Goal: Task Accomplishment & Management: Manage account settings

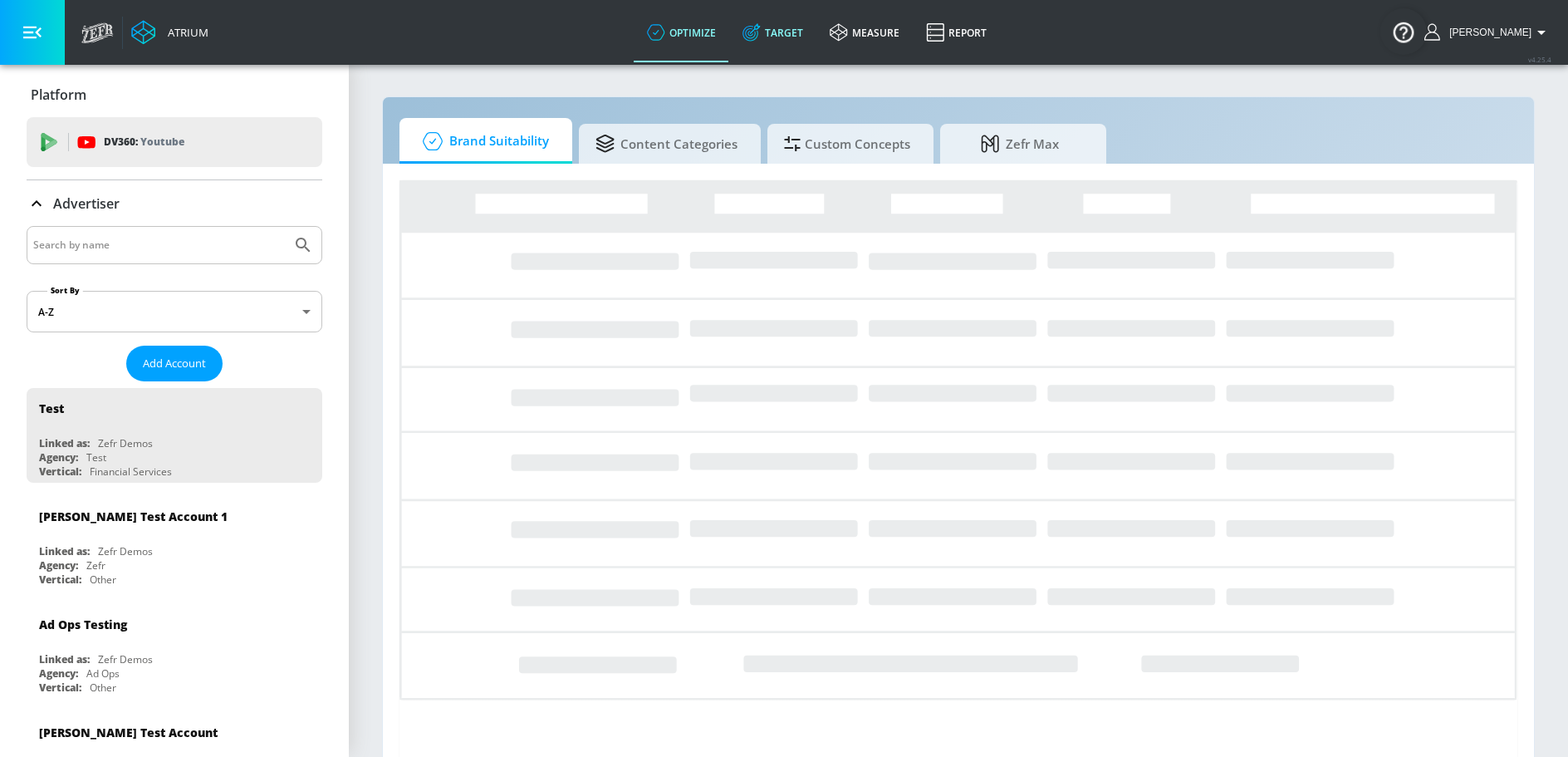
click at [790, 50] on link "Target" at bounding box center [773, 32] width 87 height 60
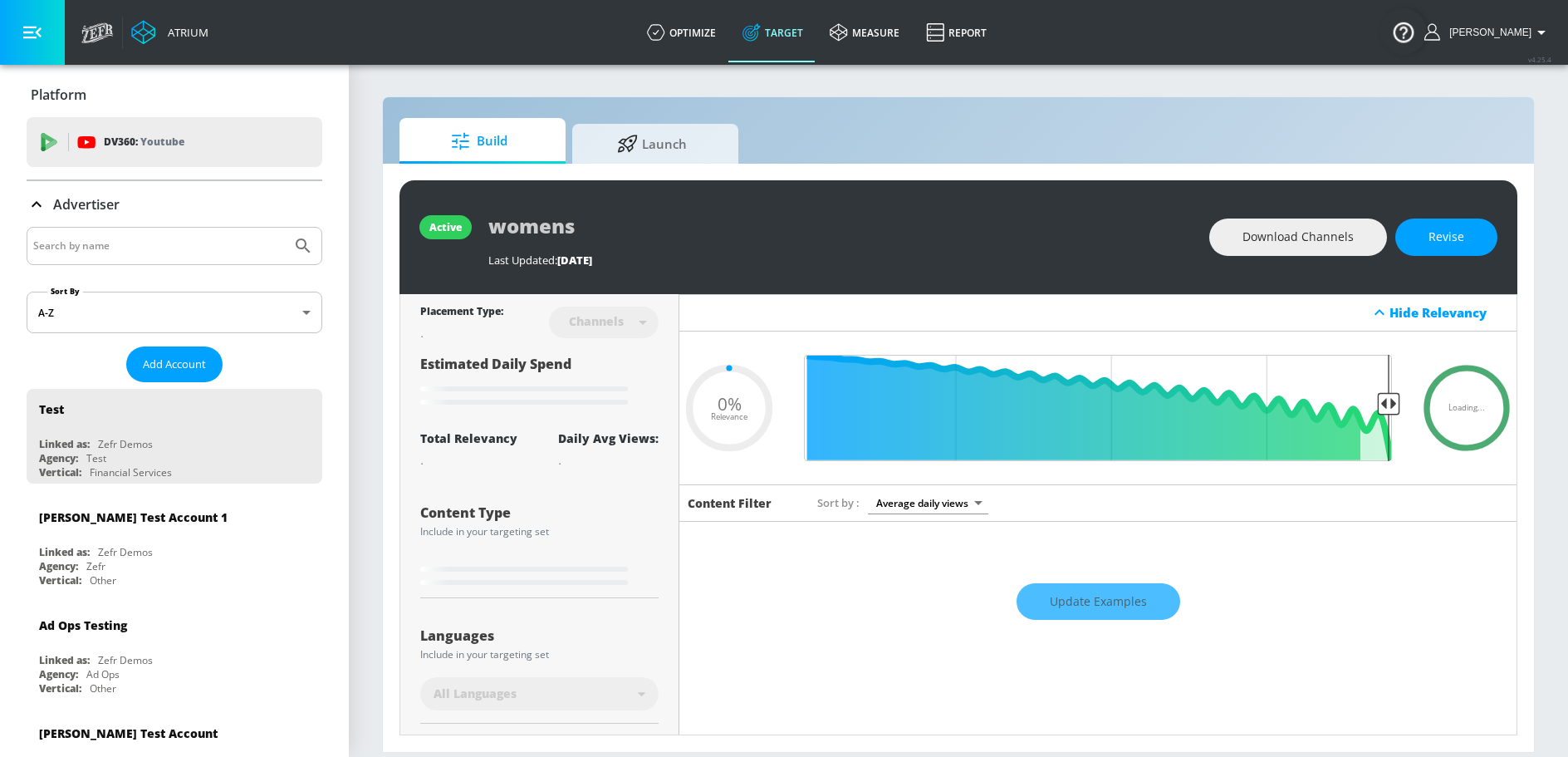
click at [790, 50] on link "Target" at bounding box center [773, 32] width 87 height 60
type input "0.05"
click at [193, 254] on input "Search by name" at bounding box center [159, 246] width 252 height 22
type input "visit seattle"
click at [285, 228] on button "Submit Search" at bounding box center [303, 246] width 36 height 36
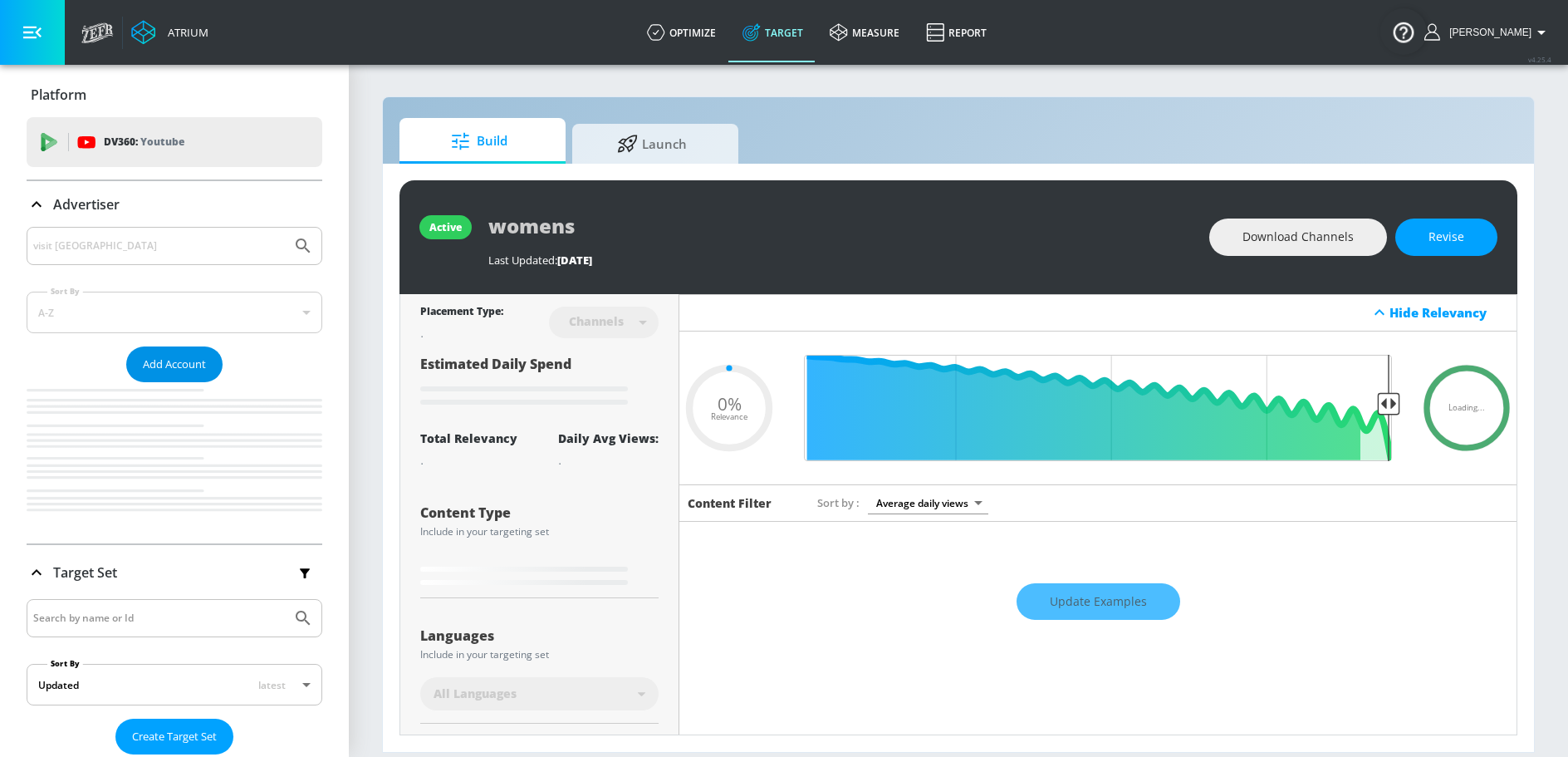
type input "0.05"
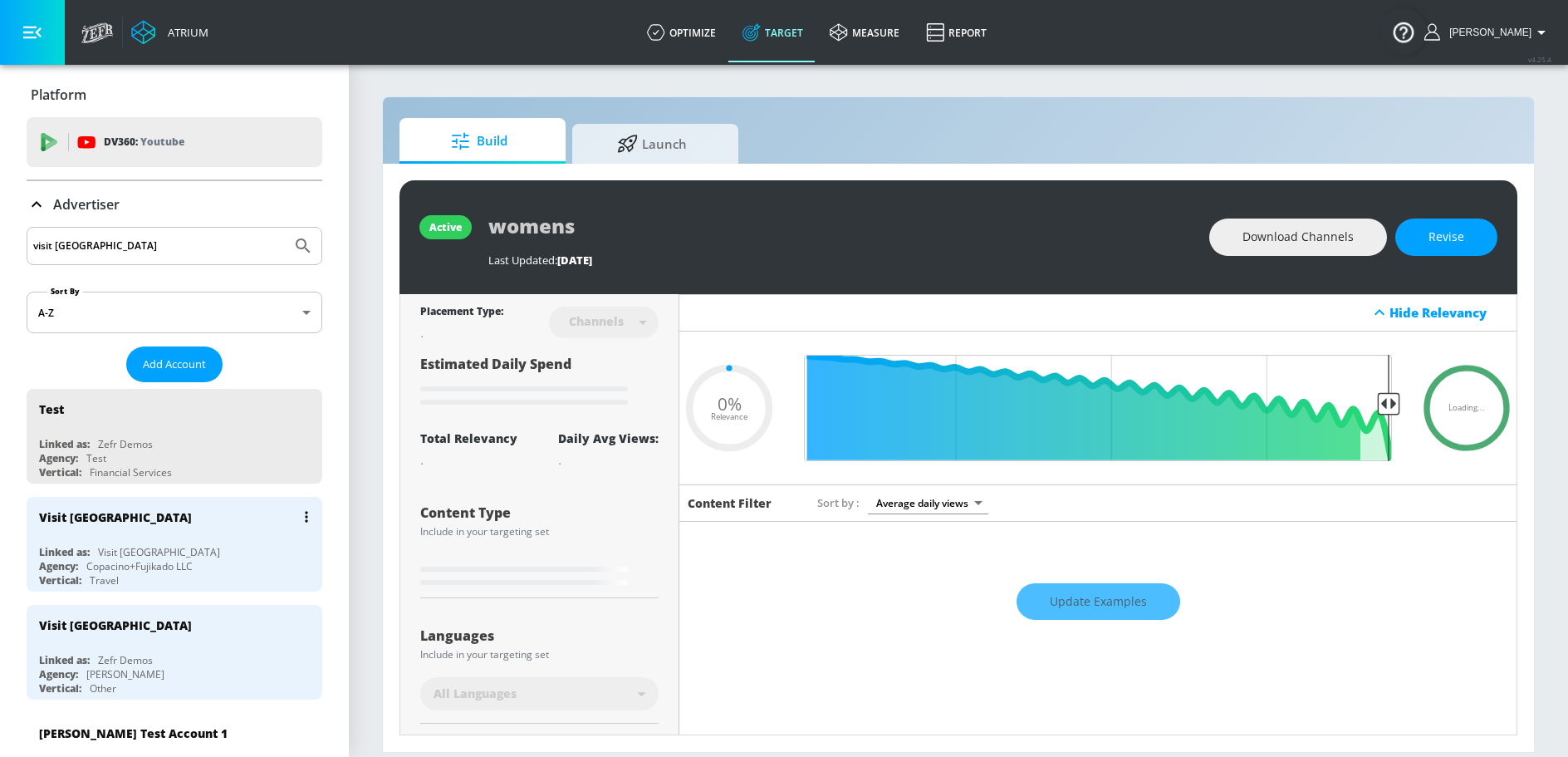
click at [148, 563] on div "Copacino+Fujikado LLC" at bounding box center [140, 566] width 106 height 14
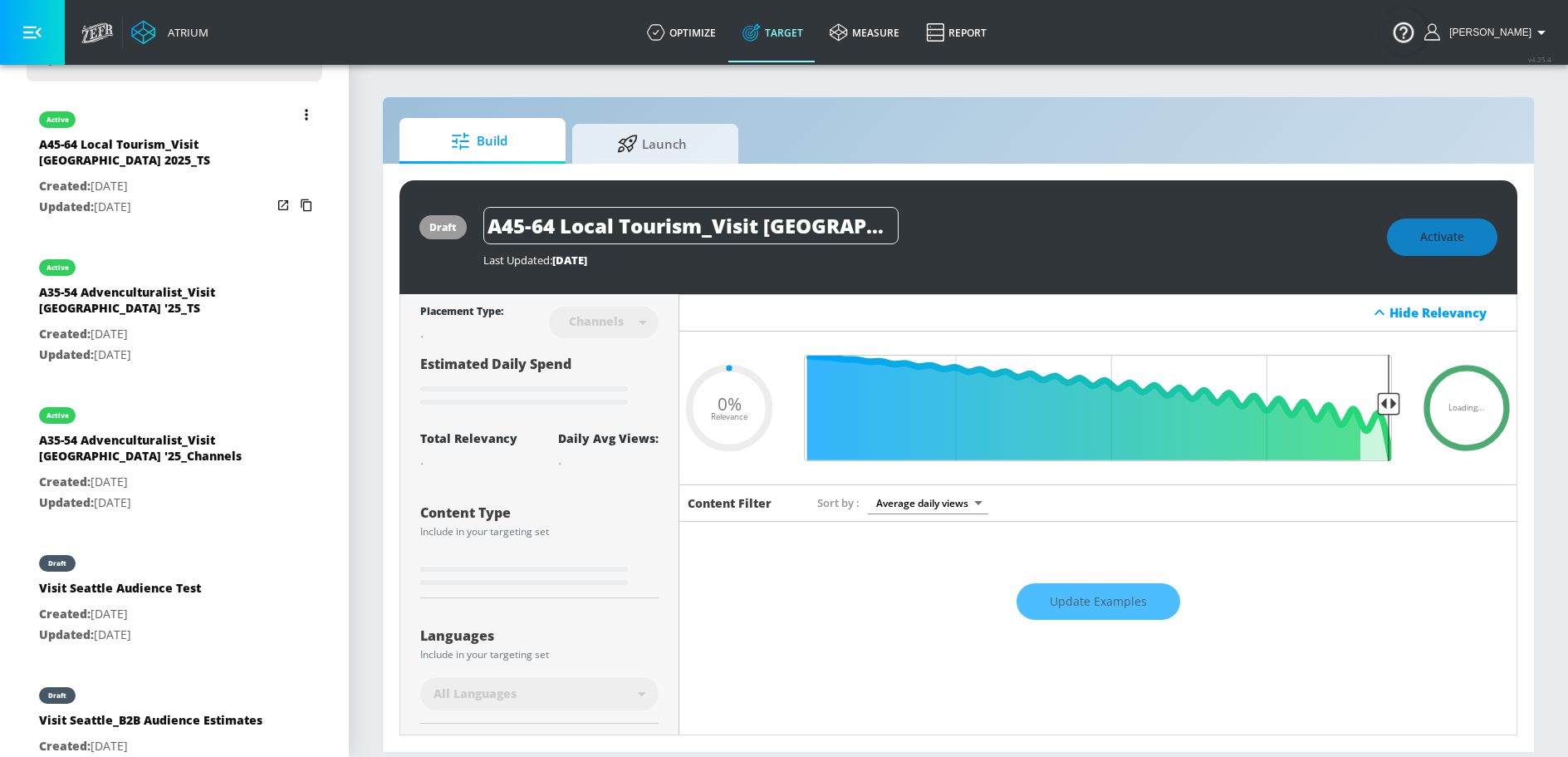
scroll to position [347, 0]
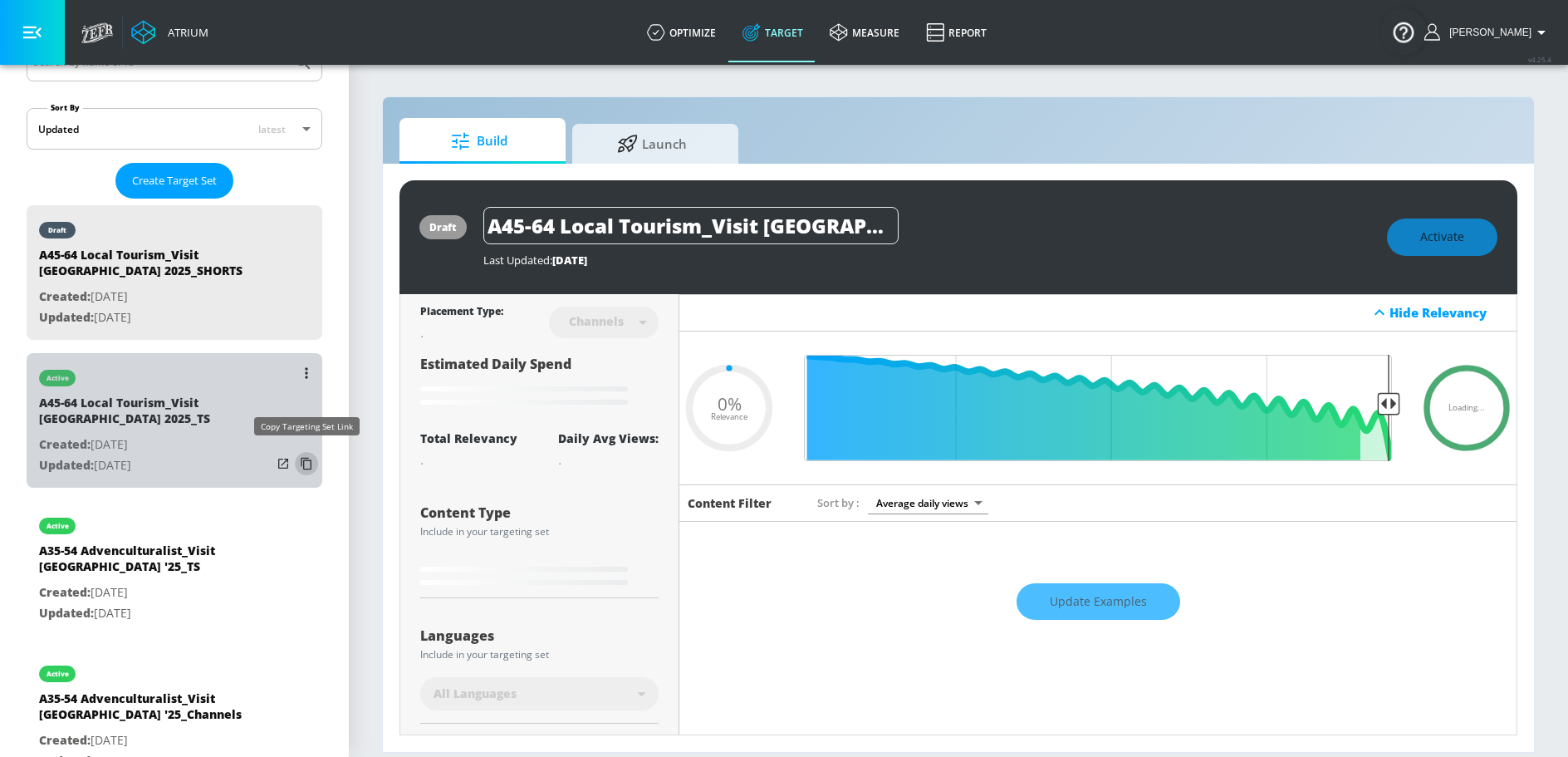
click at [308, 459] on icon "list of Target Set" at bounding box center [307, 463] width 27 height 27
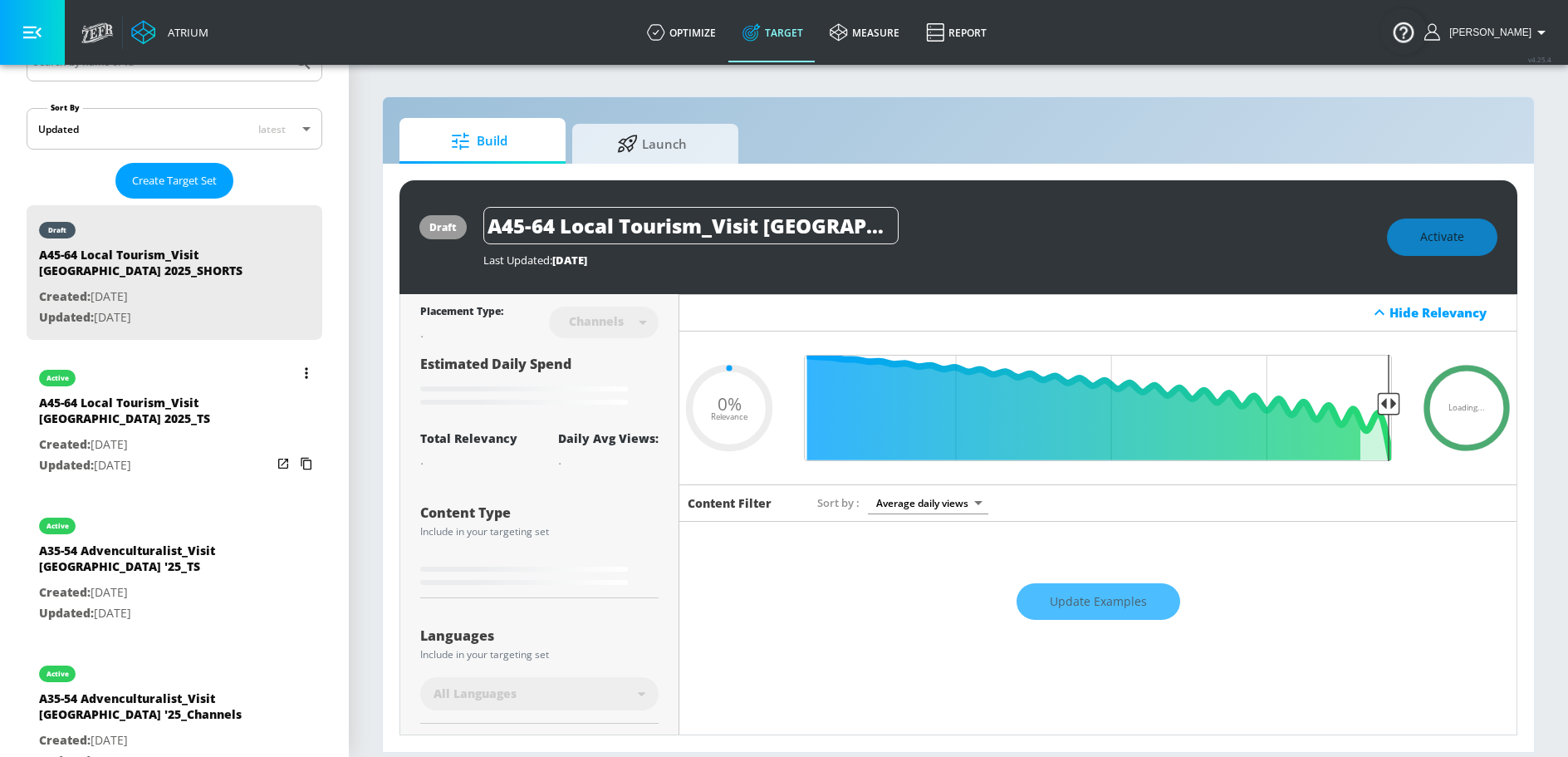
type input "0.5"
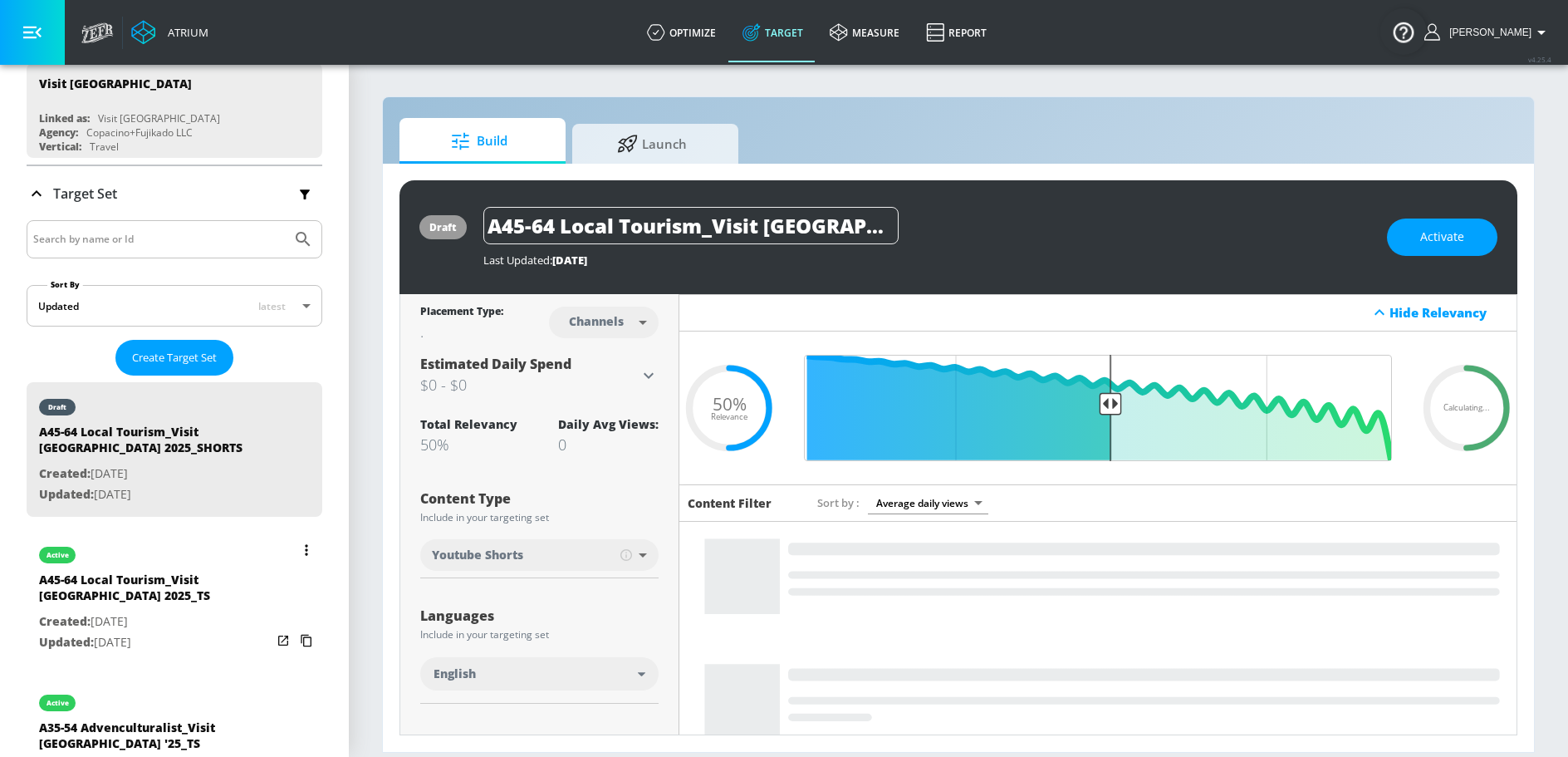
scroll to position [167, 0]
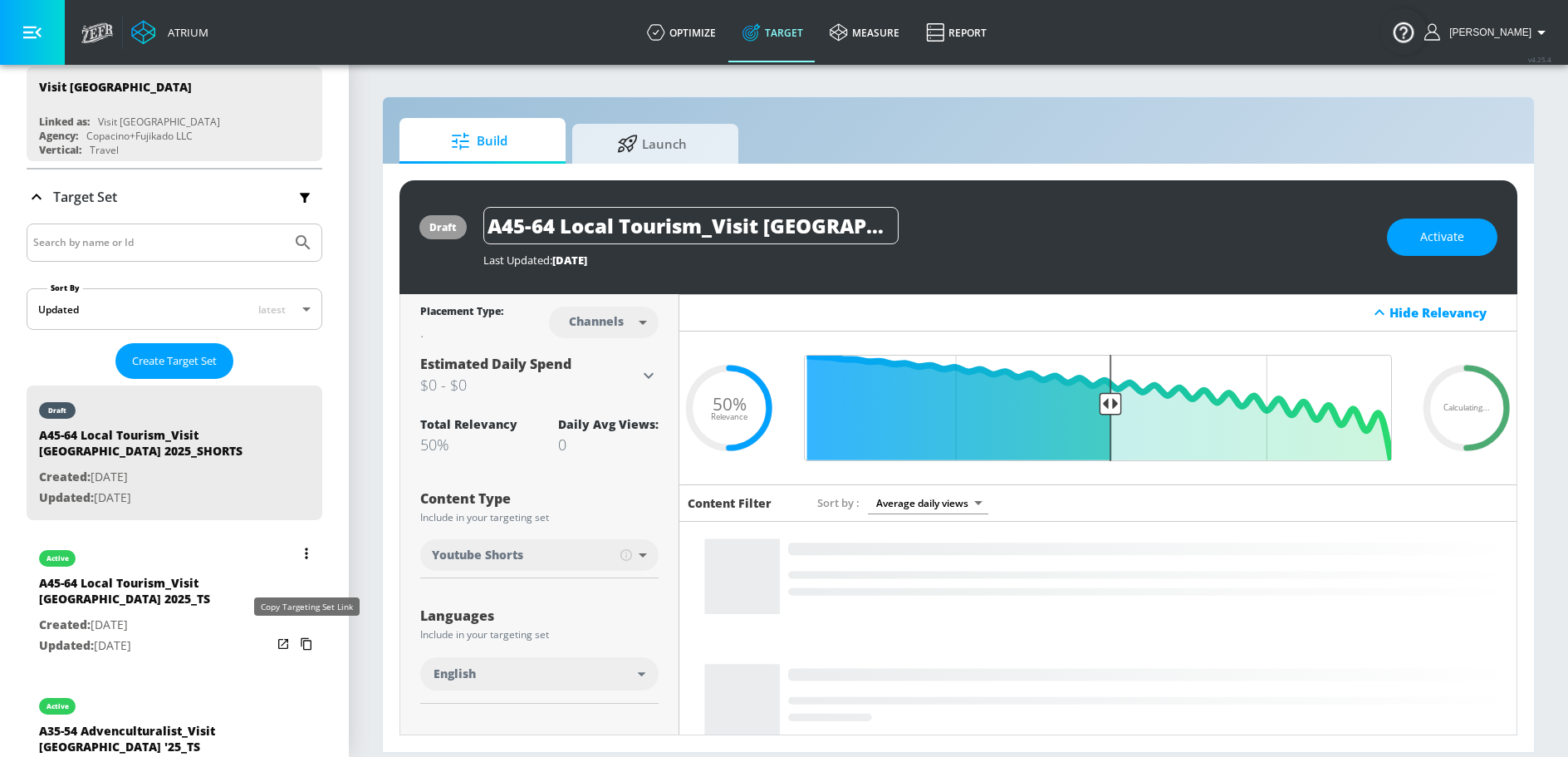
click at [303, 638] on icon "list of Target Set" at bounding box center [305, 643] width 11 height 13
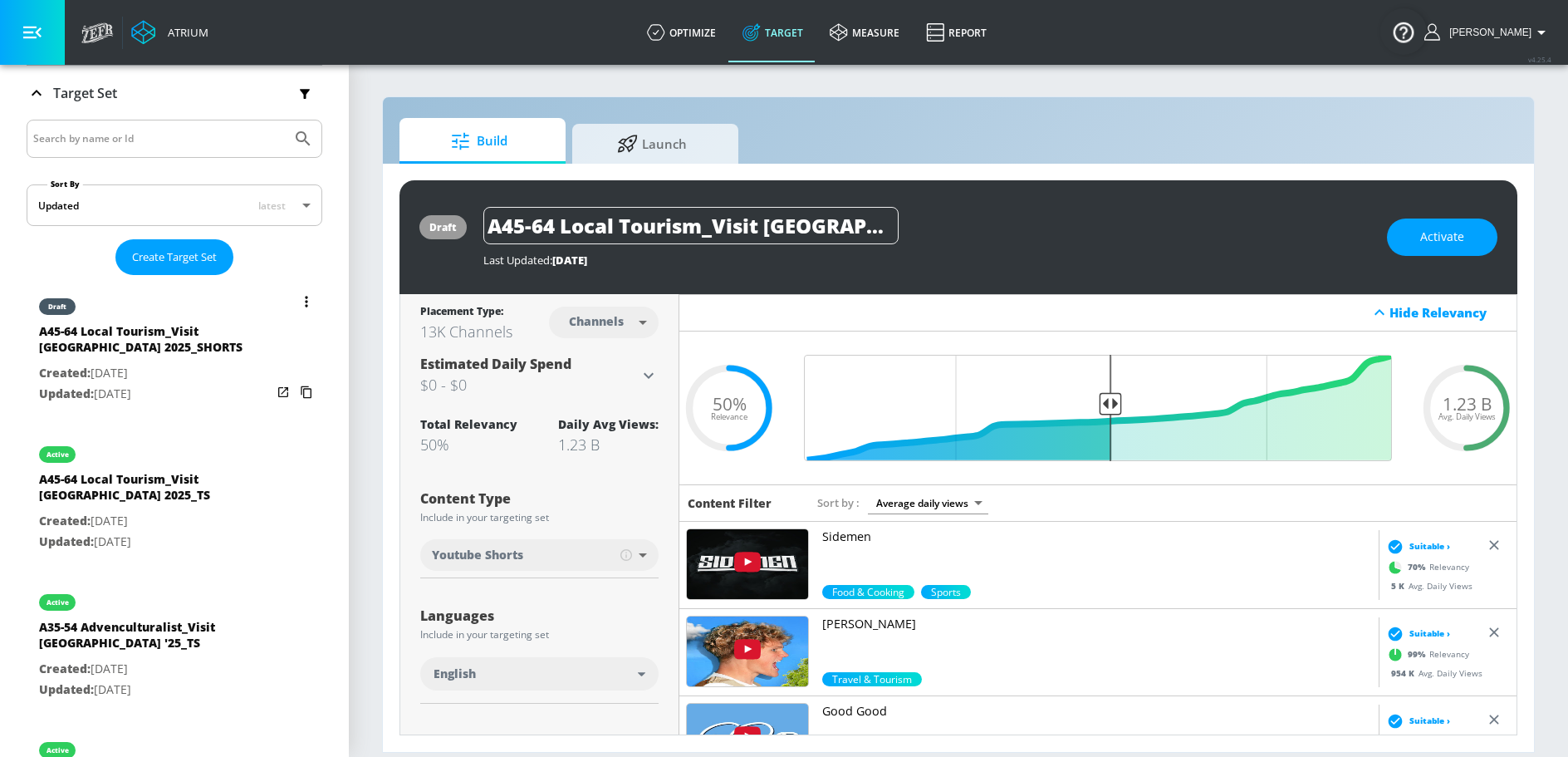
scroll to position [273, 0]
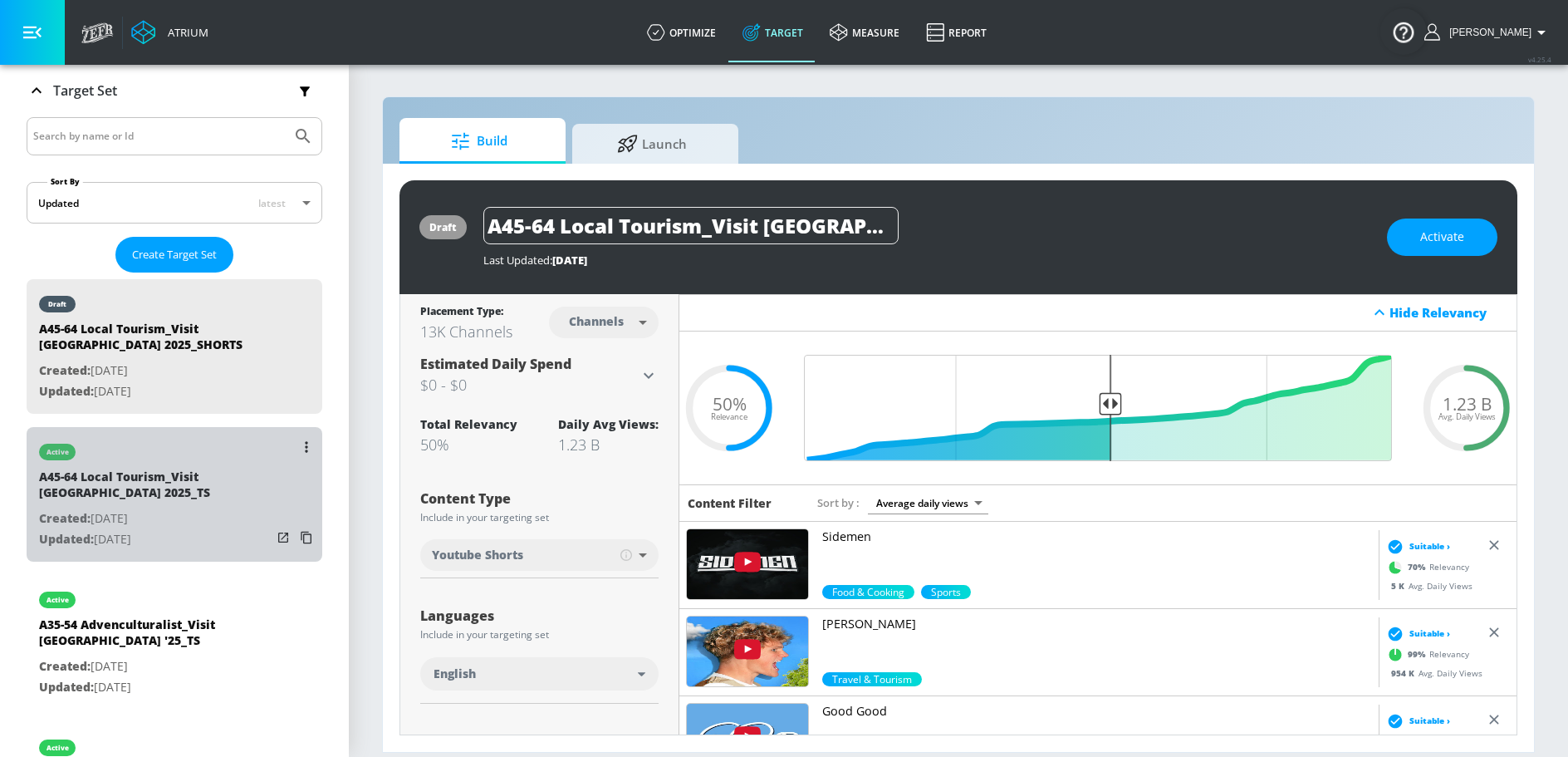
click at [220, 495] on div "A45-64 Local Tourism_Visit [GEOGRAPHIC_DATA] 2025_TS" at bounding box center [155, 488] width 233 height 40
type input "A45-64 Local Tourism_Visit [GEOGRAPHIC_DATA] 2025_TS"
type input "videos"
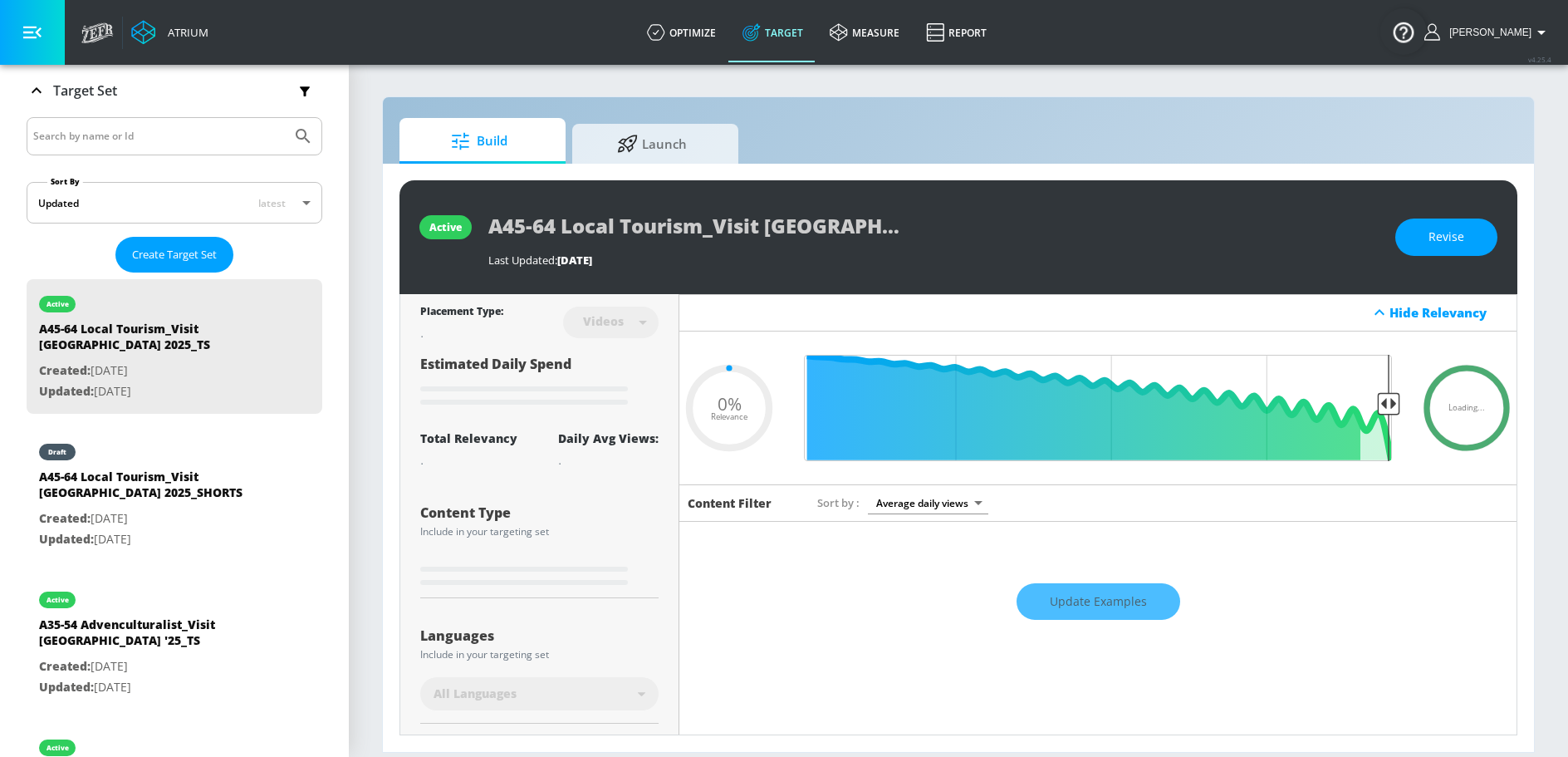
type input "0.05"
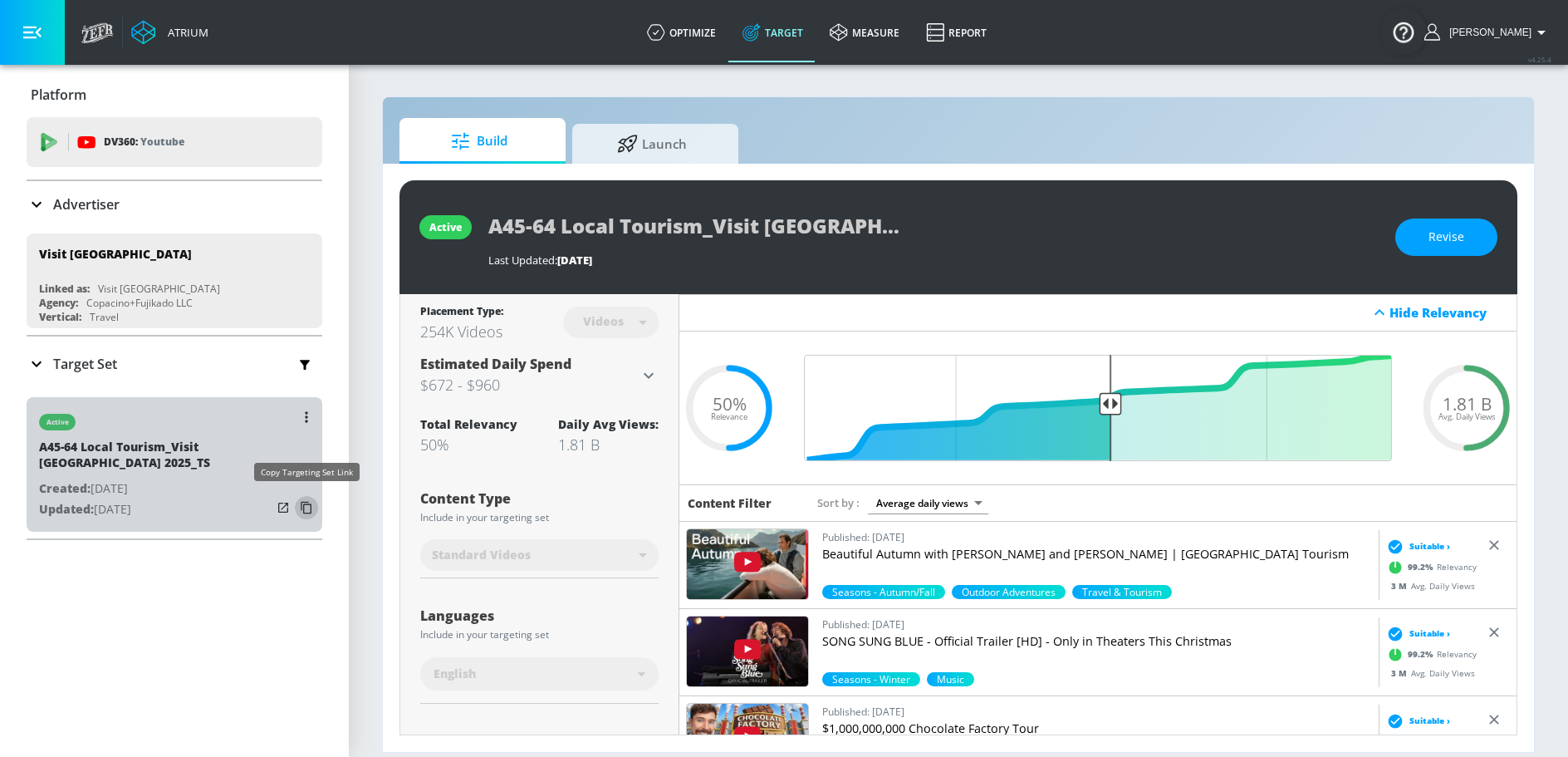
click at [307, 506] on icon "button" at bounding box center [307, 508] width 27 height 27
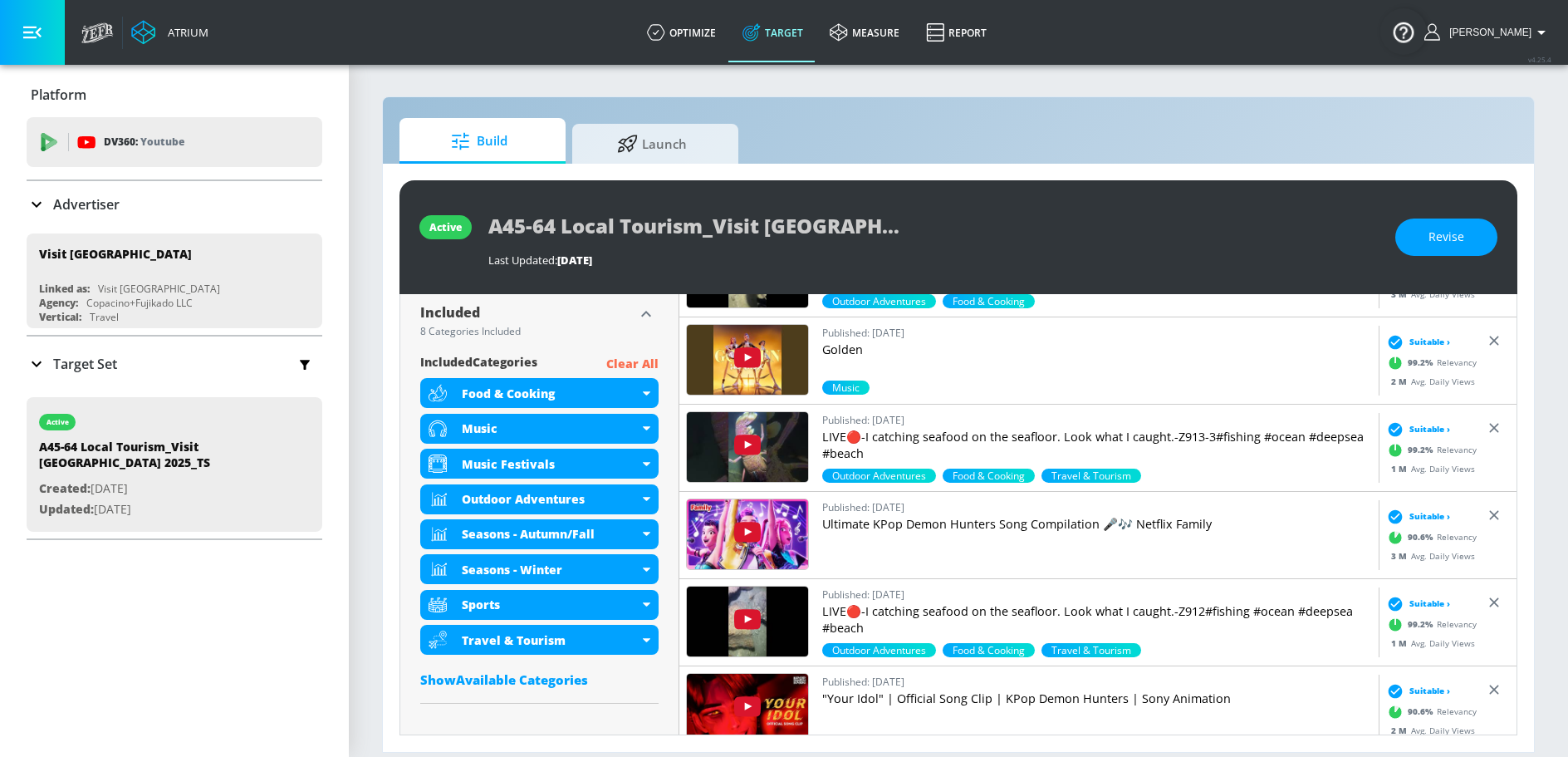
scroll to position [622, 0]
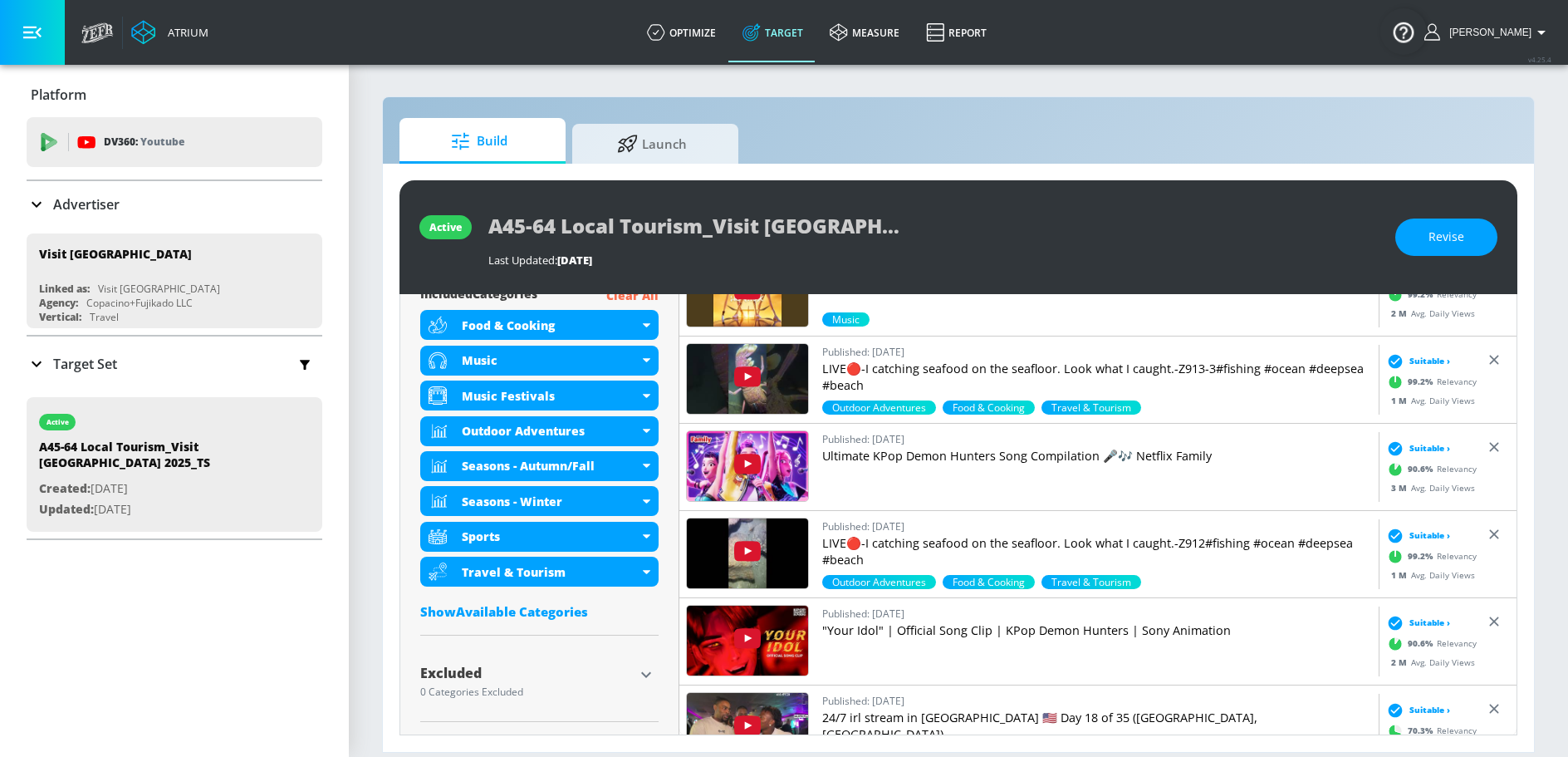
click at [652, 674] on icon "button" at bounding box center [646, 675] width 20 height 20
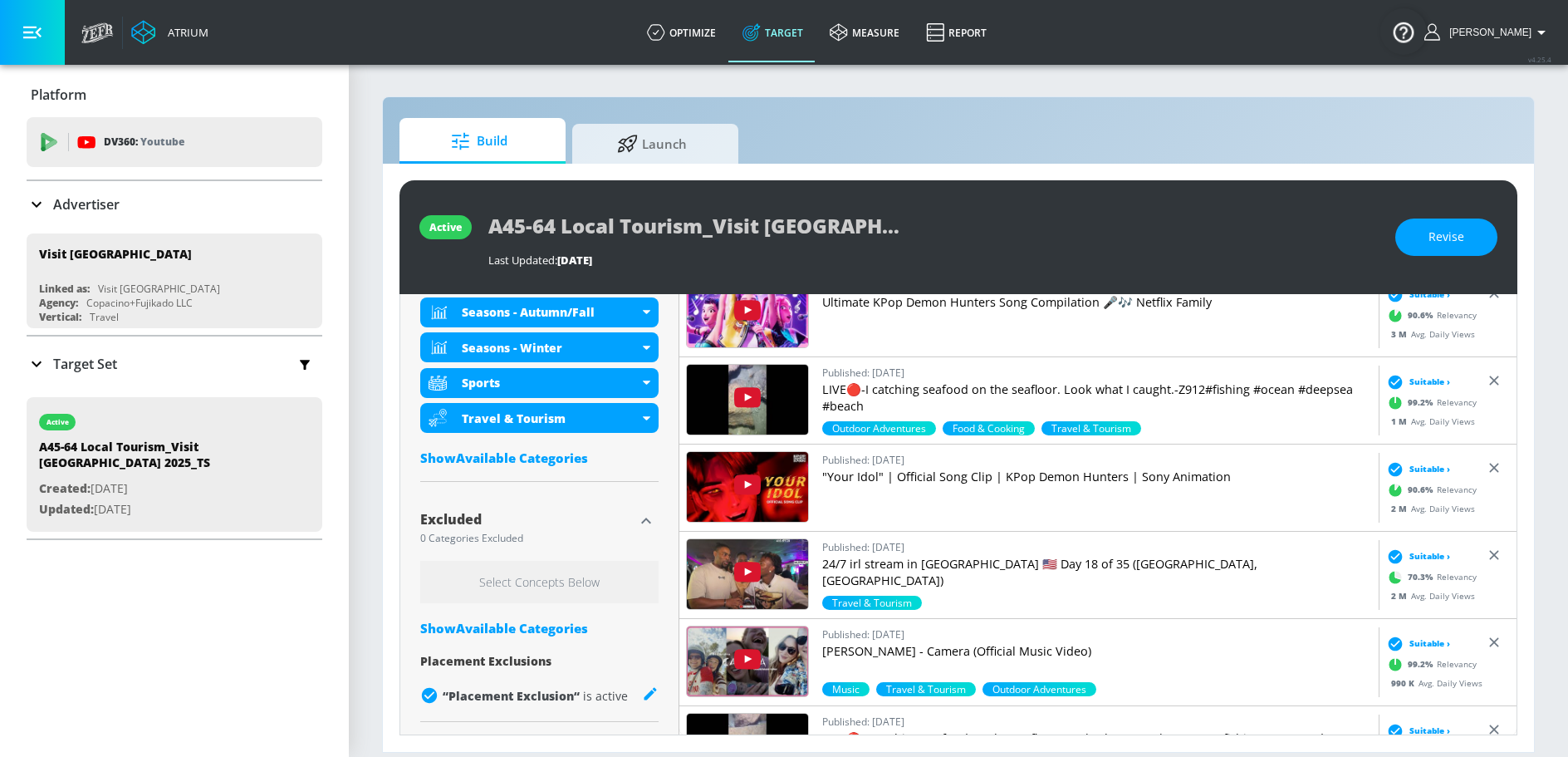
click at [566, 623] on div "Show Available Categories" at bounding box center [539, 628] width 238 height 17
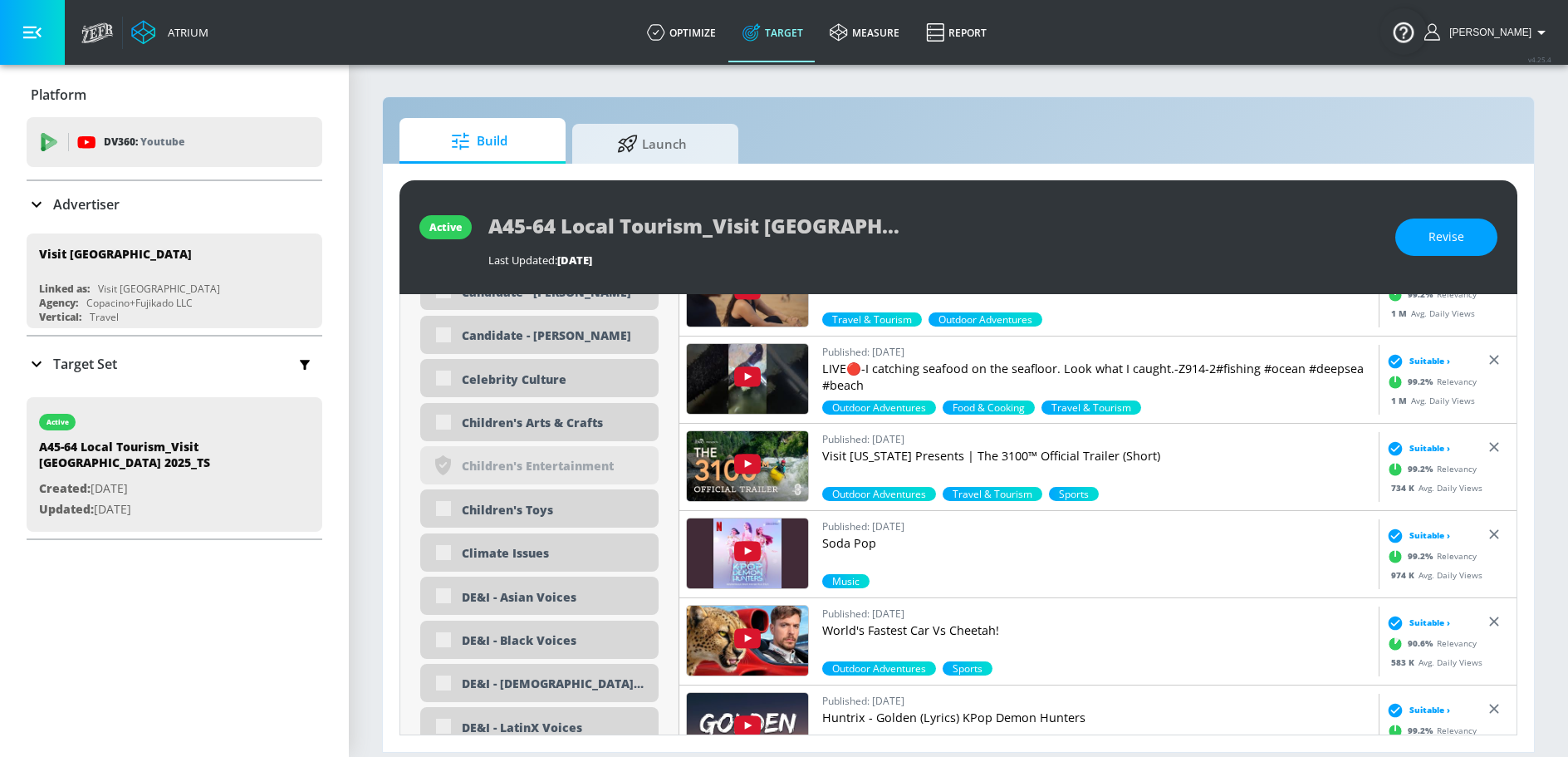
scroll to position [1678, 0]
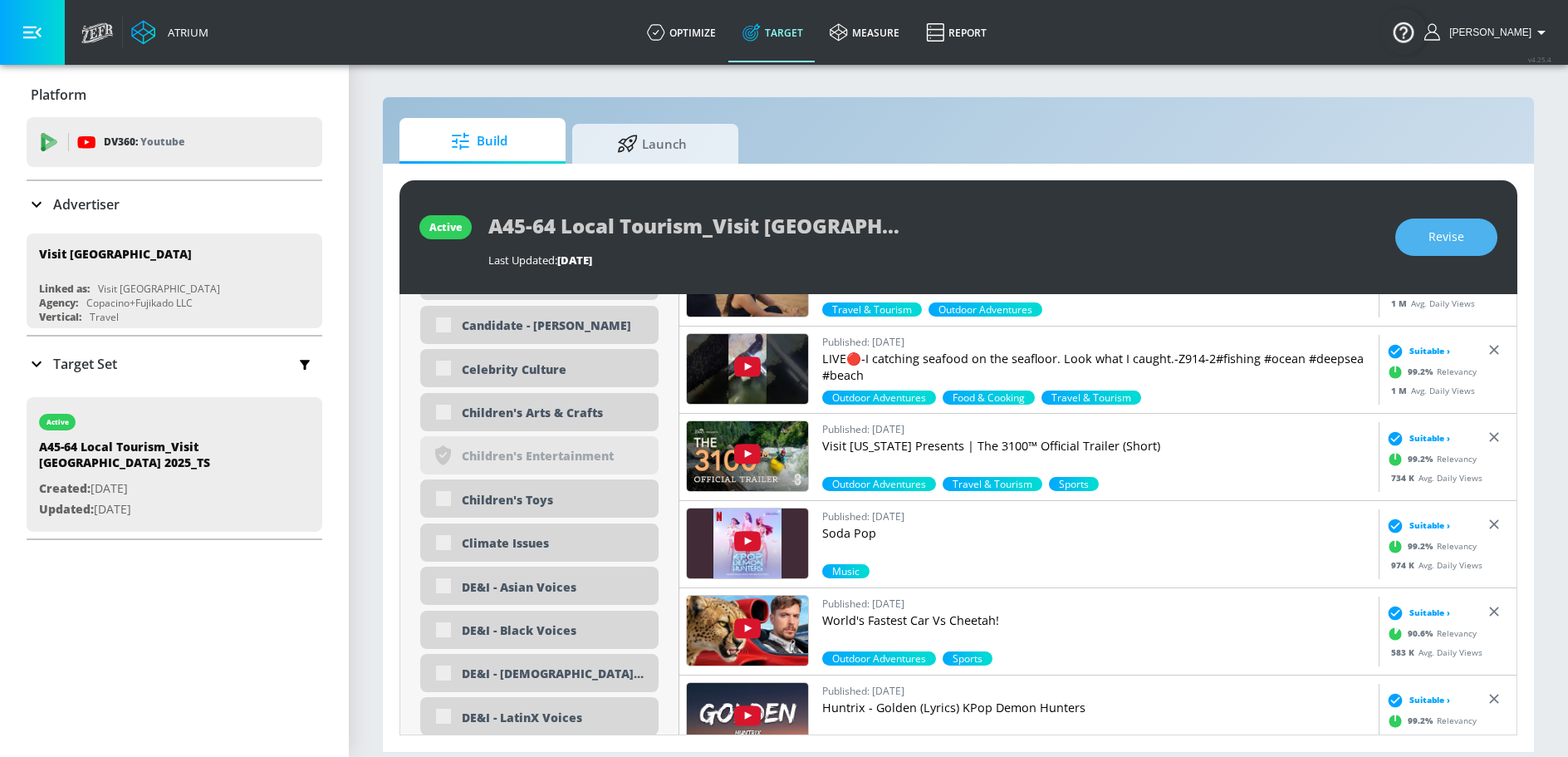
click at [1470, 244] on button "Revise" at bounding box center [1446, 237] width 102 height 37
click at [495, 499] on div "Children's Toys" at bounding box center [554, 500] width 184 height 16
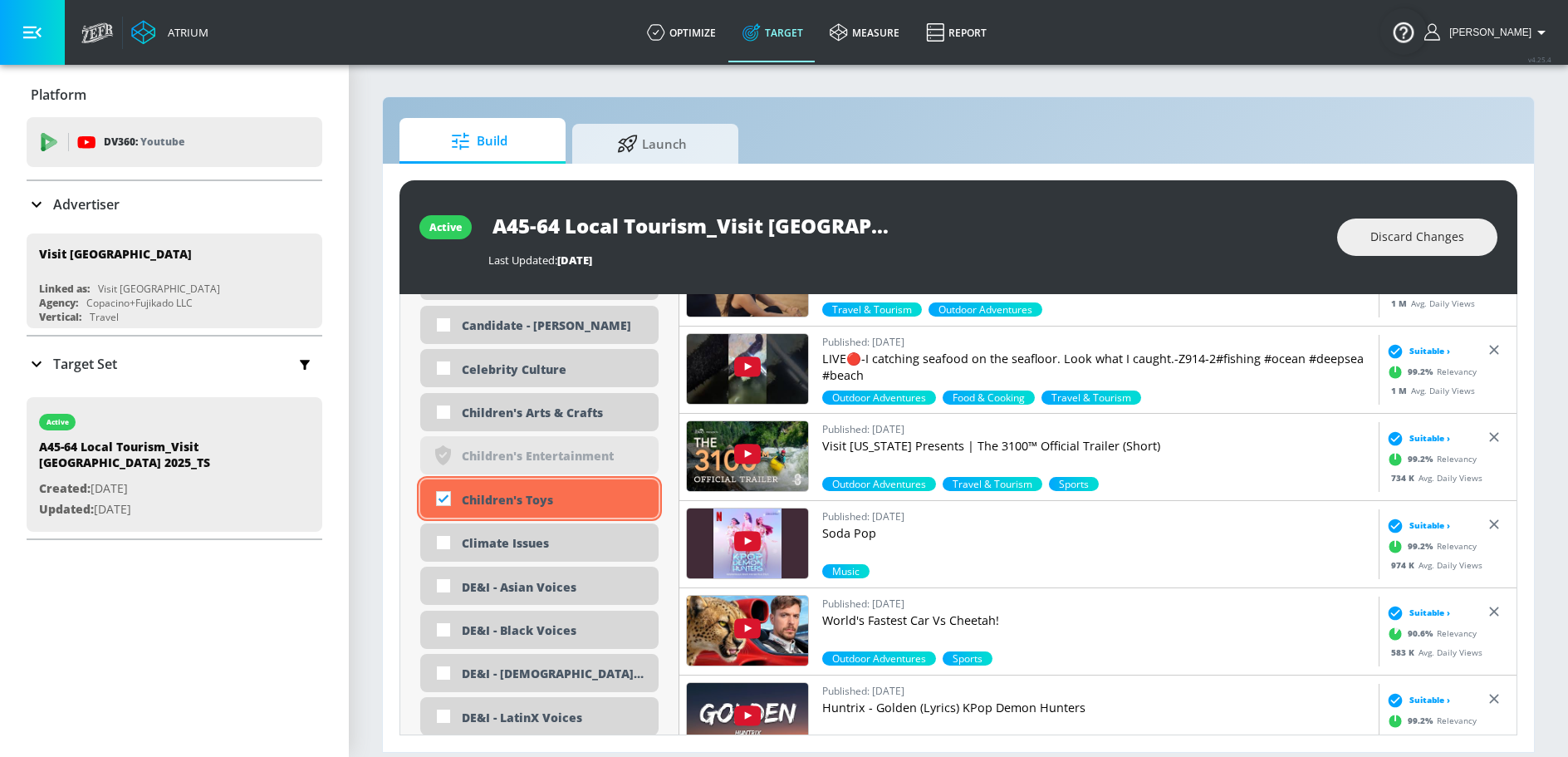
checkbox input "true"
click at [496, 409] on div "Children's Arts & Crafts" at bounding box center [554, 412] width 184 height 16
checkbox input "true"
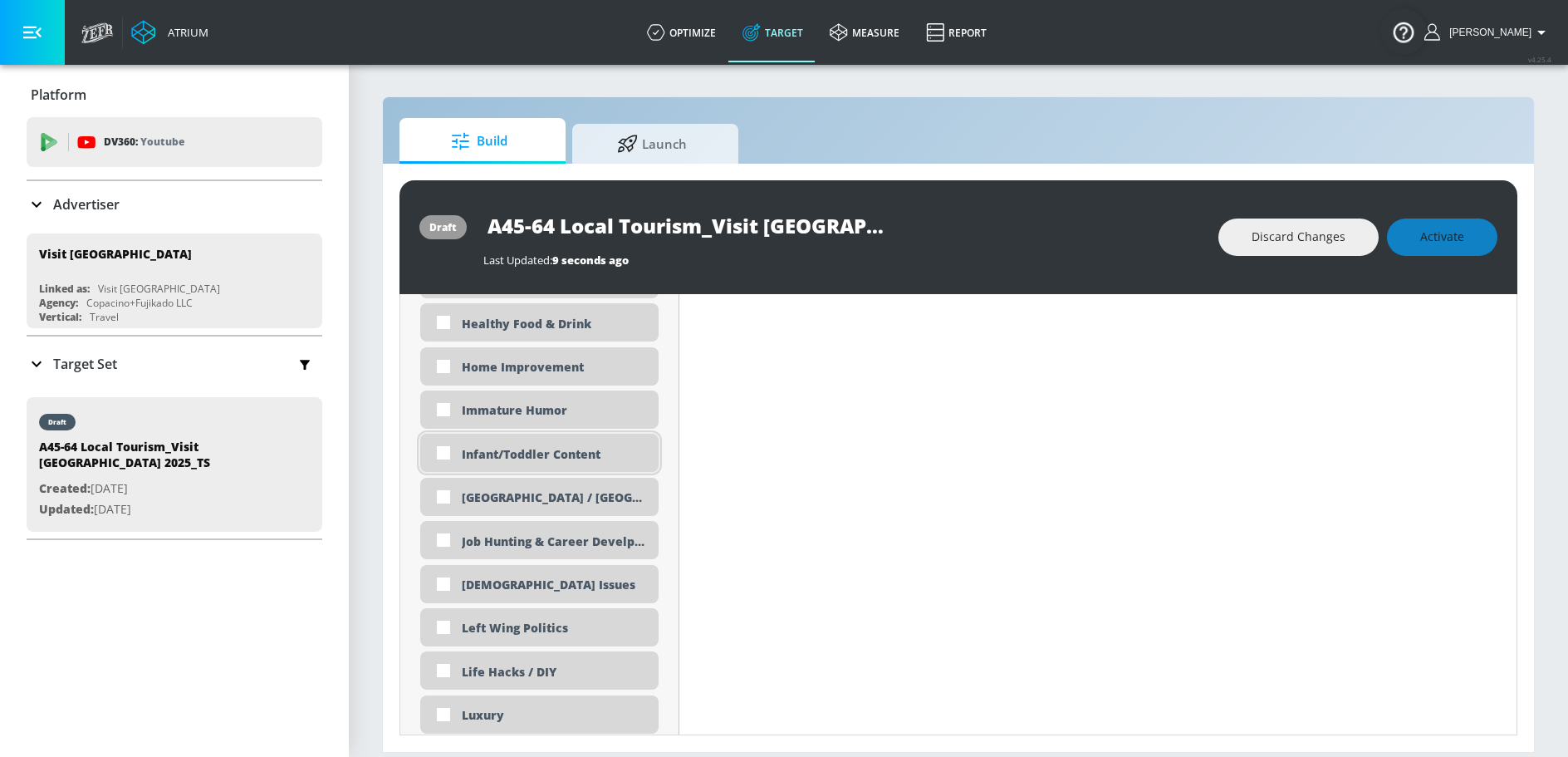
scroll to position [3106, 0]
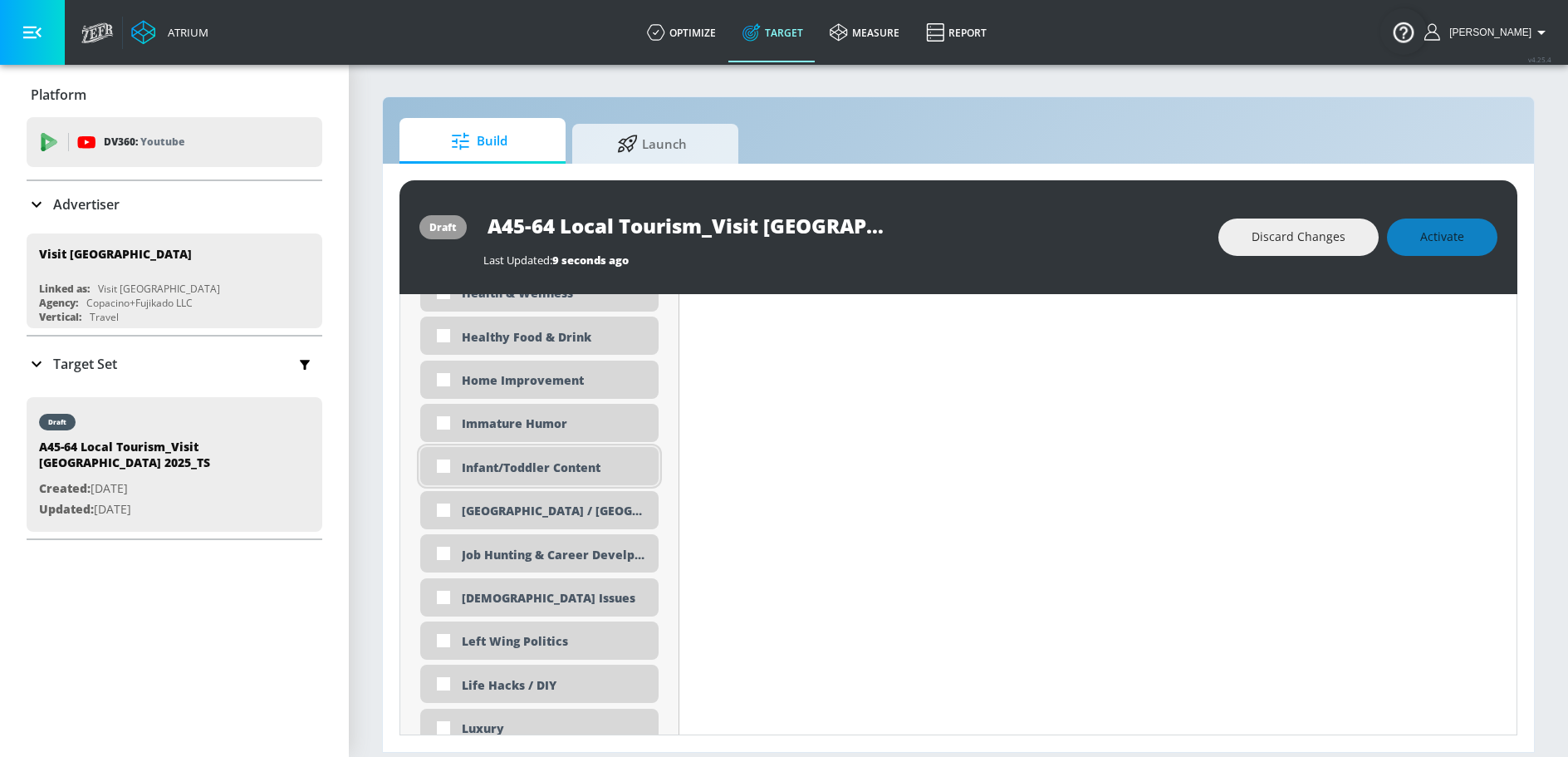
click at [526, 465] on div "Infant/Toddler Content" at bounding box center [554, 467] width 184 height 16
checkbox input "true"
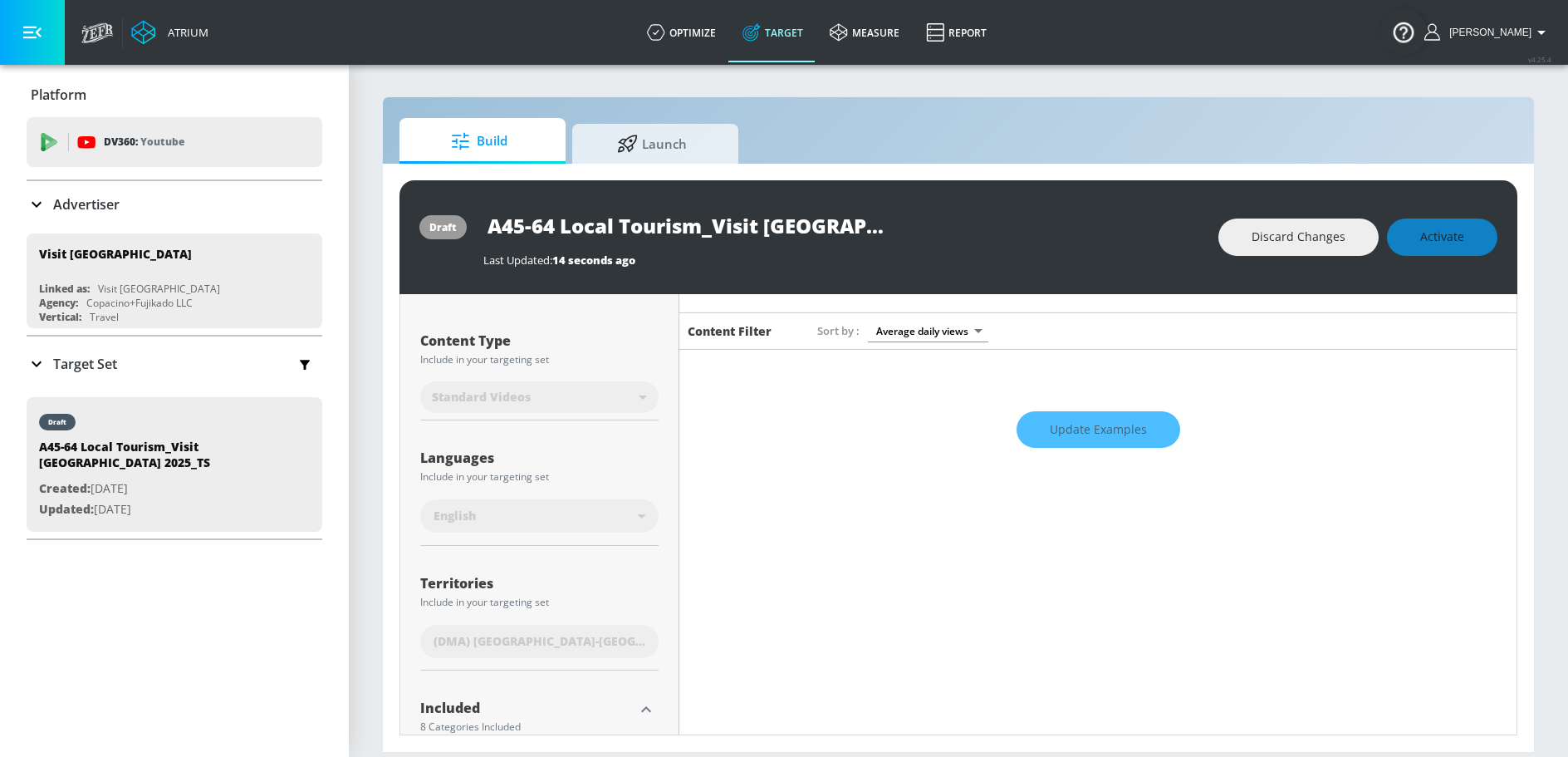
scroll to position [0, 0]
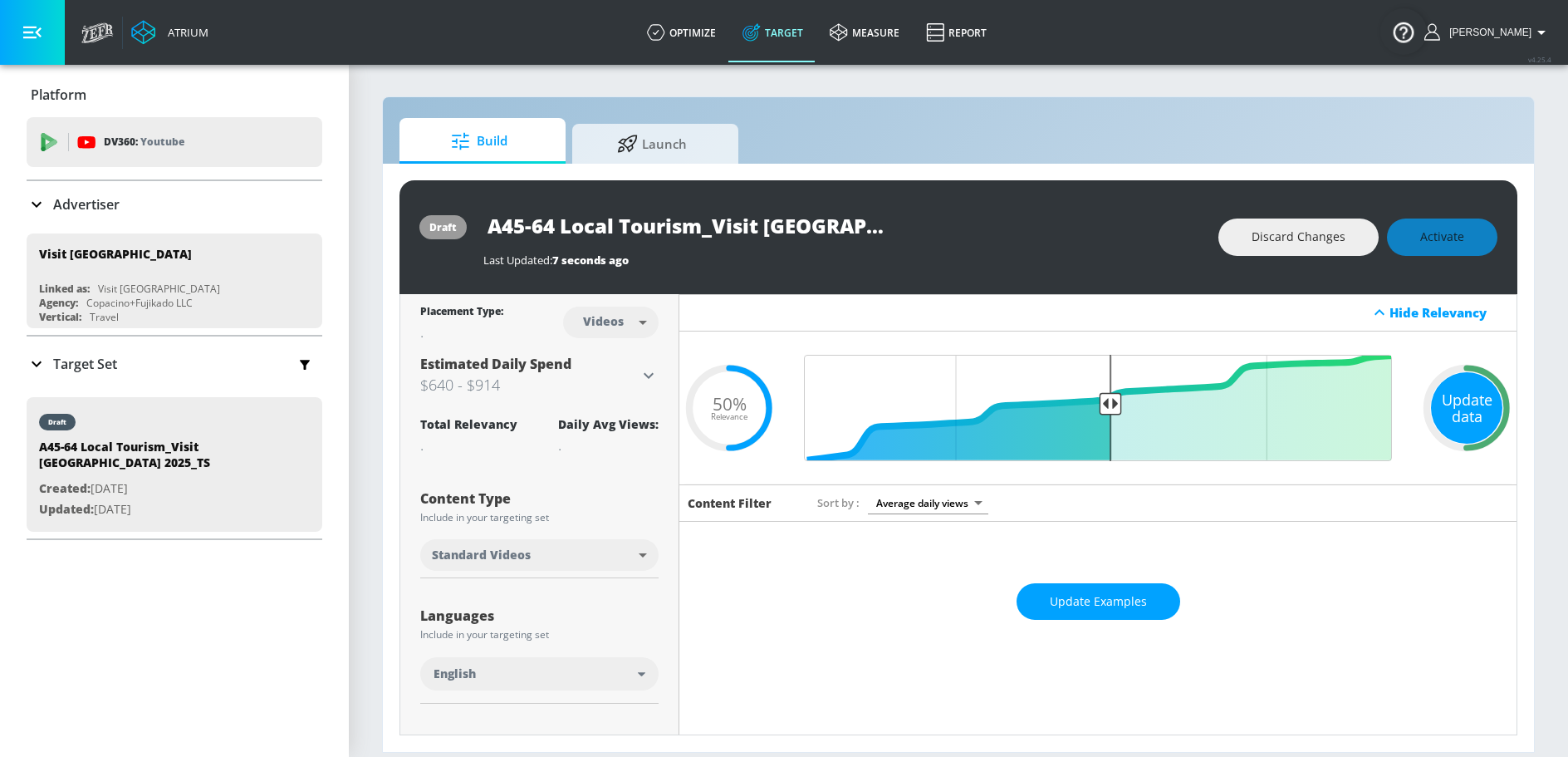
click at [1473, 410] on div "Update data" at bounding box center [1466, 407] width 72 height 71
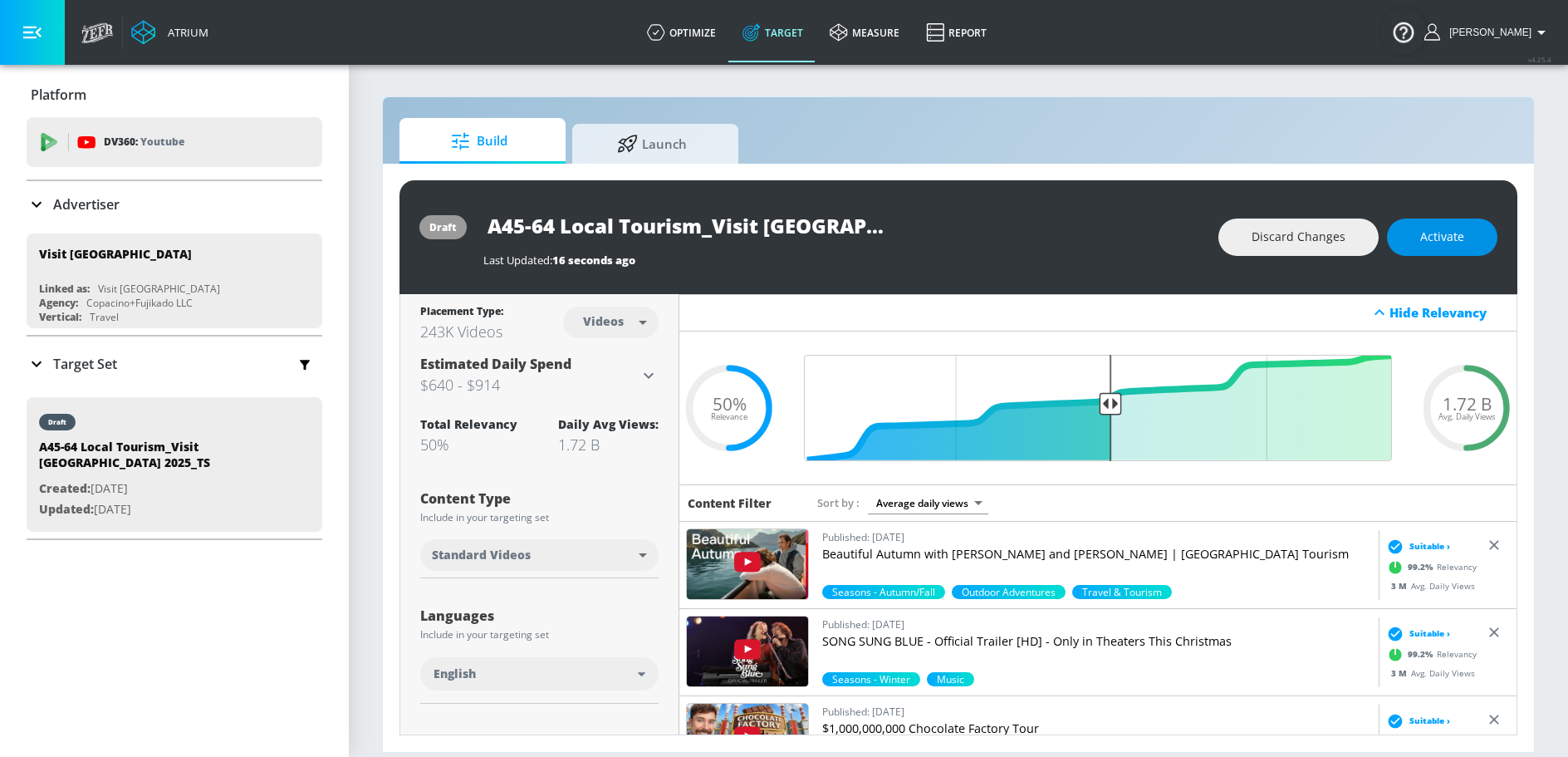
click at [1444, 241] on span "Activate" at bounding box center [1443, 237] width 44 height 21
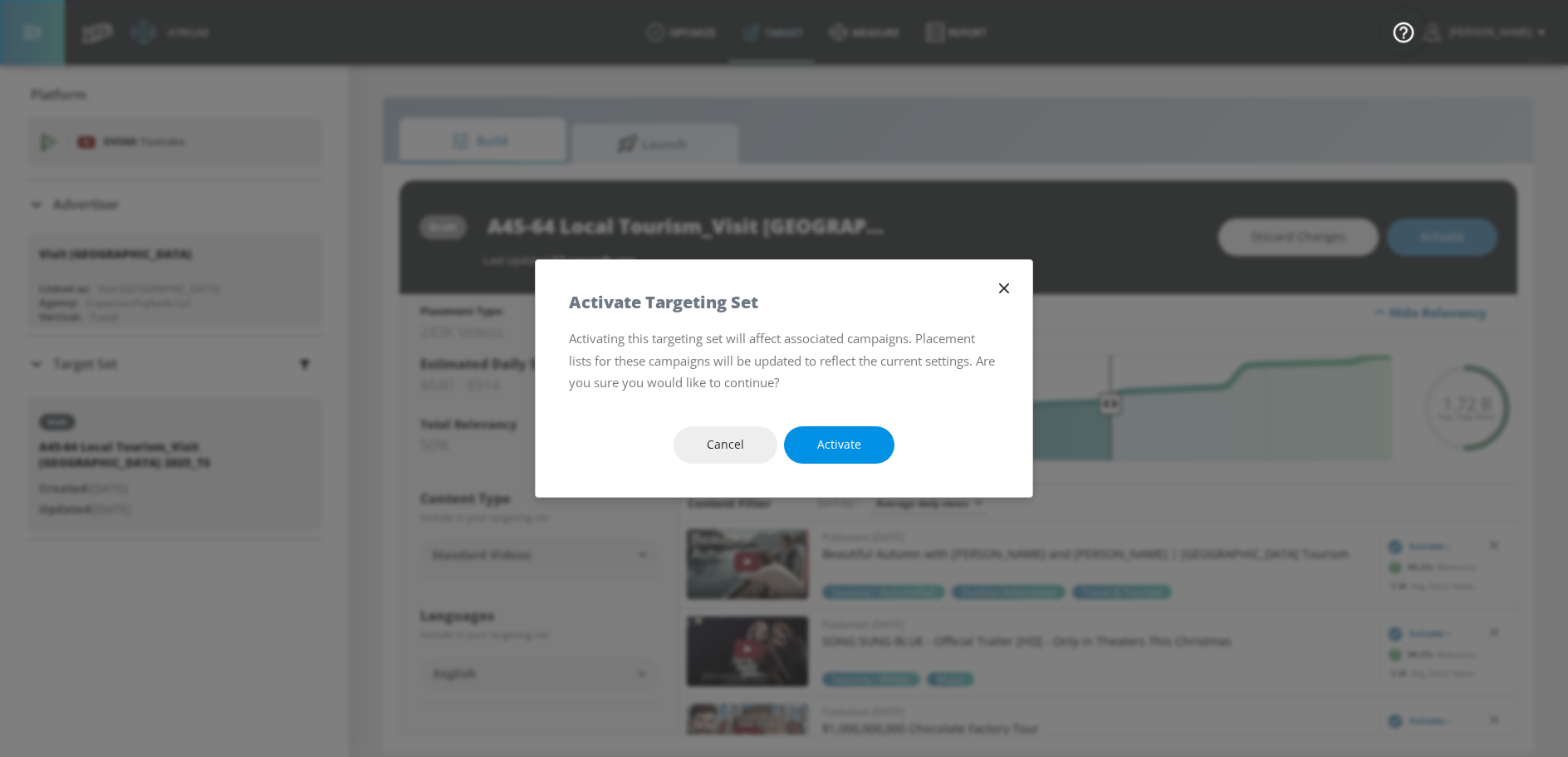
click at [846, 447] on span "Activate" at bounding box center [840, 444] width 44 height 21
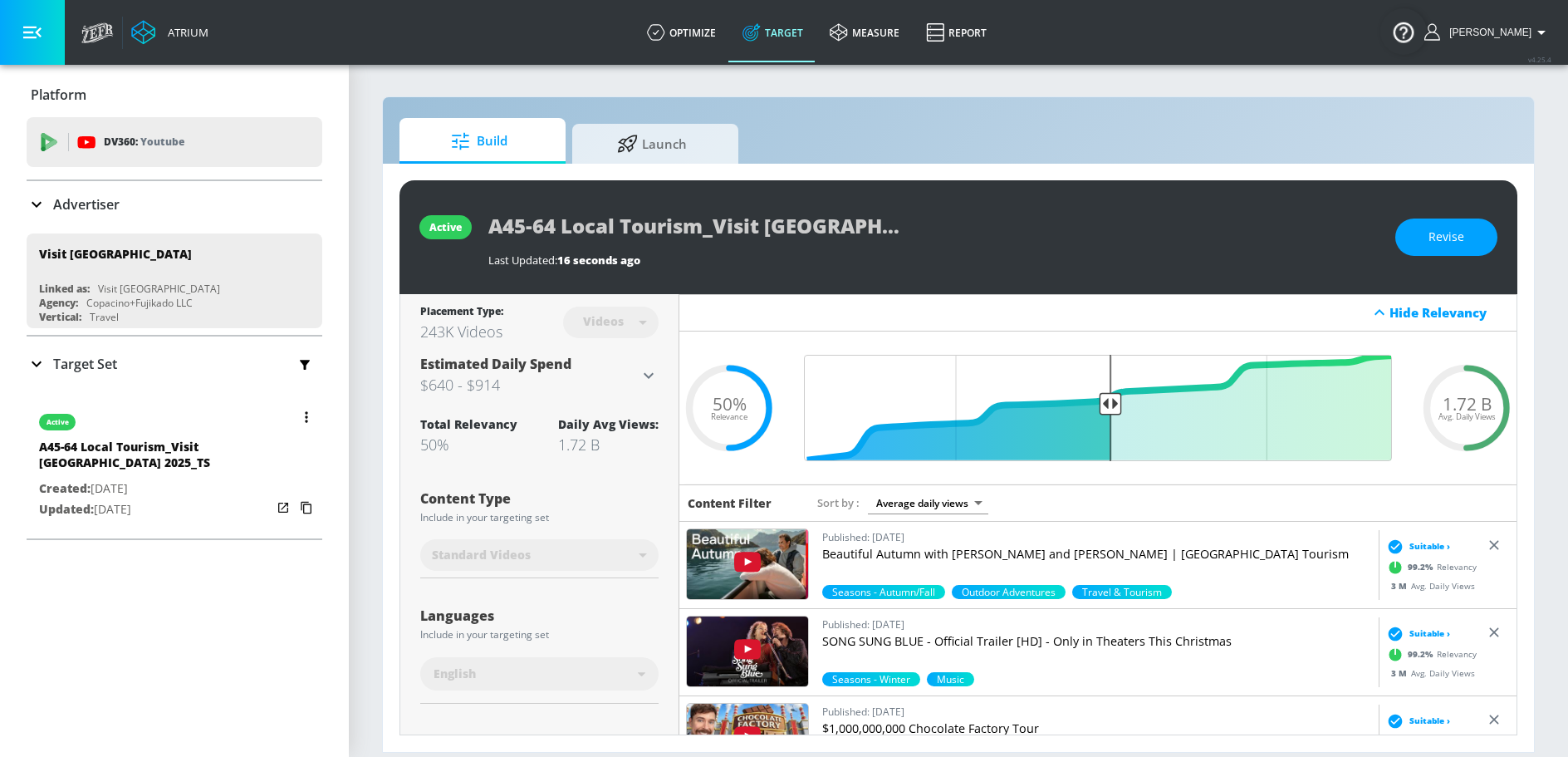
click at [310, 416] on button "button" at bounding box center [307, 417] width 24 height 24
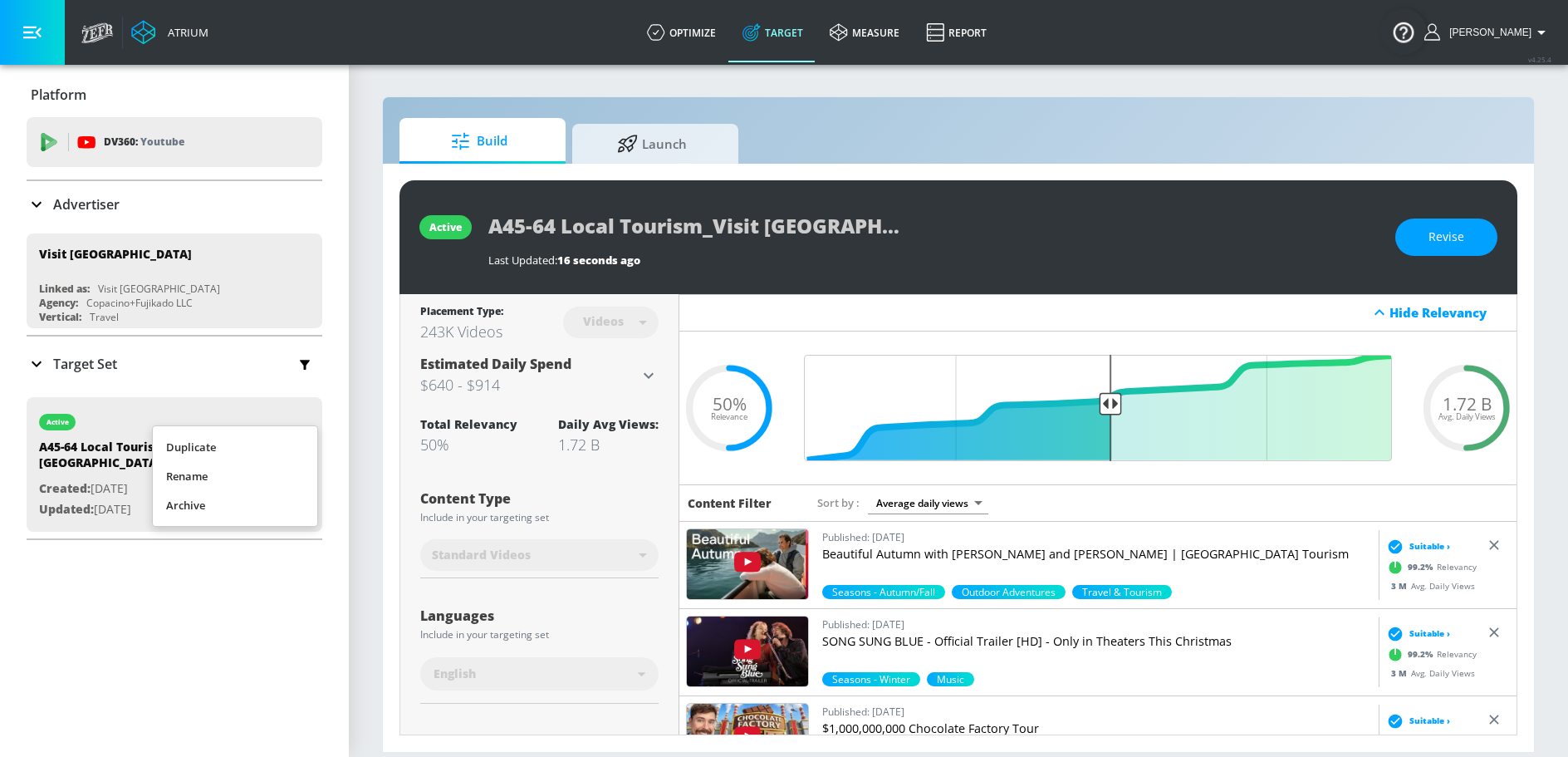
click at [229, 442] on li "Duplicate" at bounding box center [236, 447] width 165 height 29
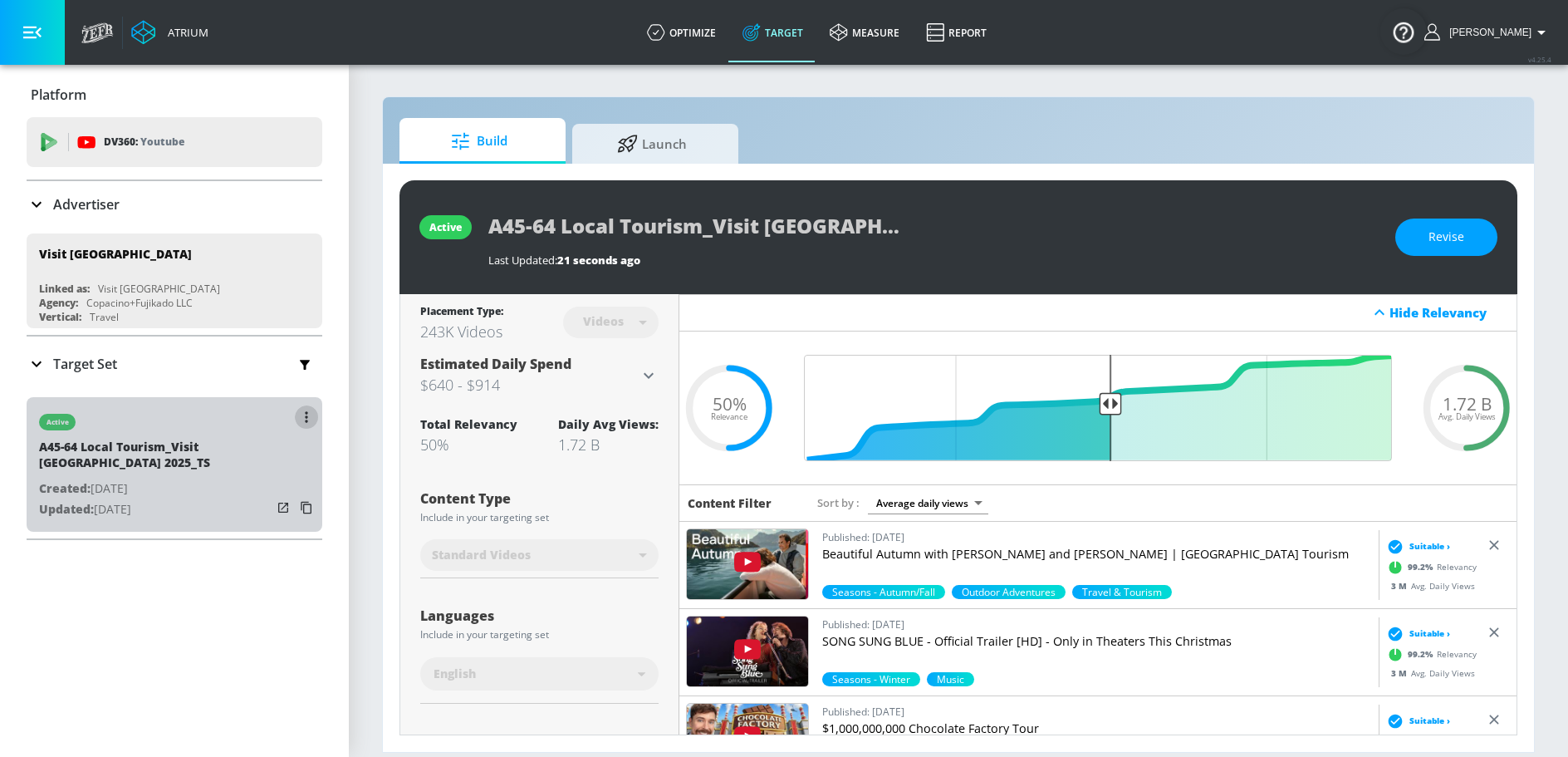
click at [310, 416] on button "button" at bounding box center [307, 417] width 24 height 24
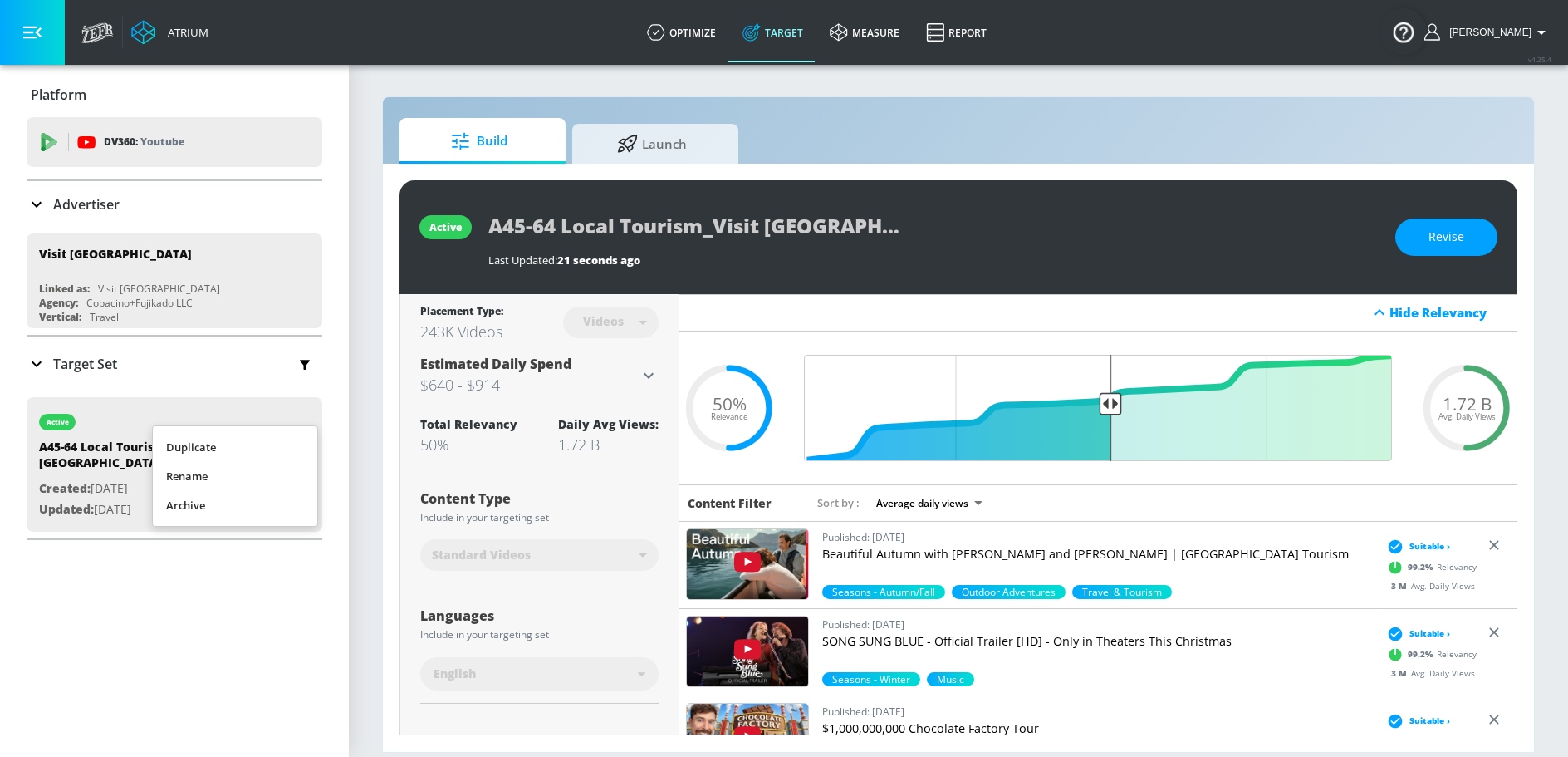
click at [363, 402] on div at bounding box center [784, 378] width 1568 height 757
click at [302, 365] on icon "button" at bounding box center [305, 364] width 19 height 19
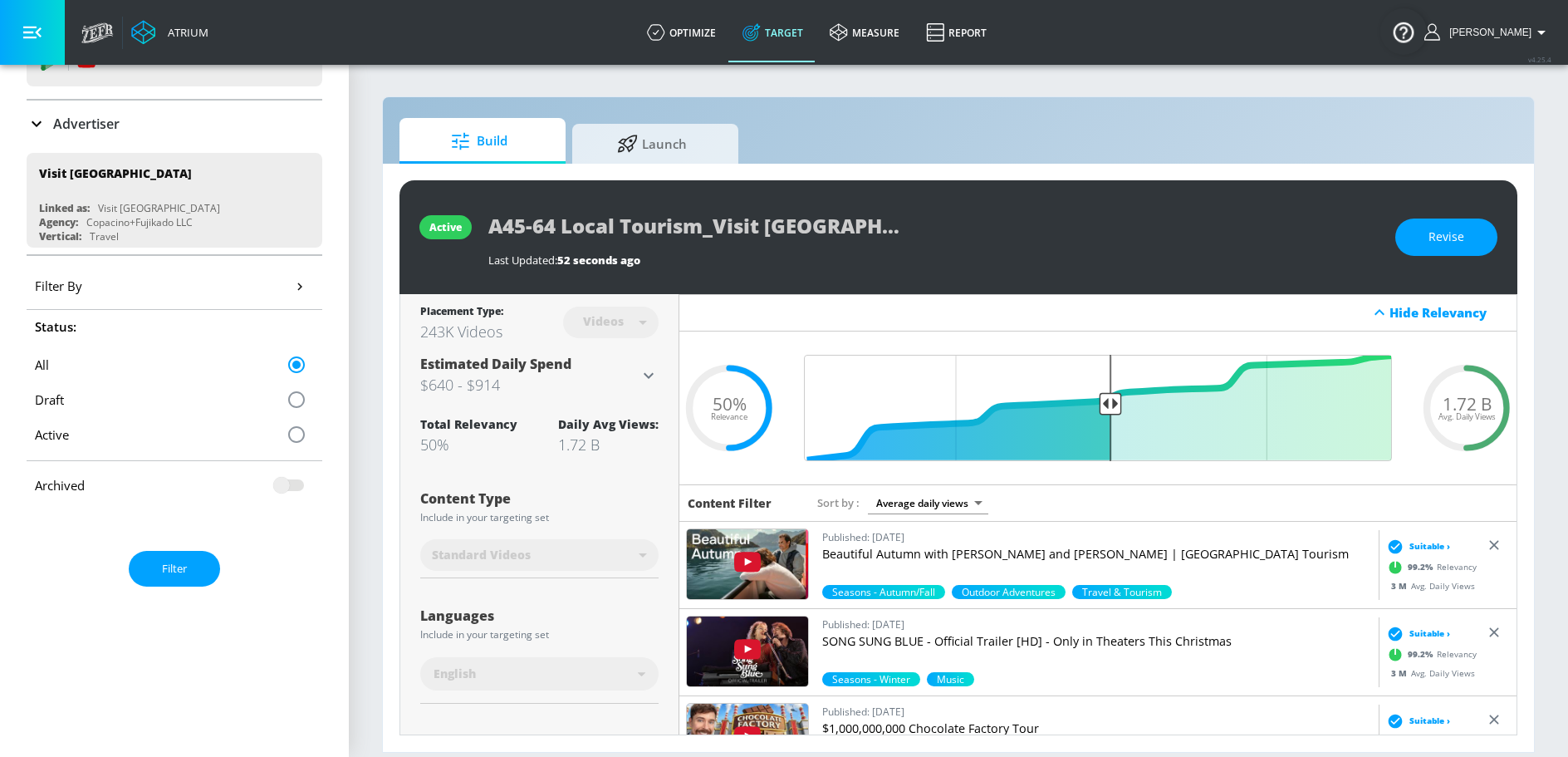
scroll to position [64, 0]
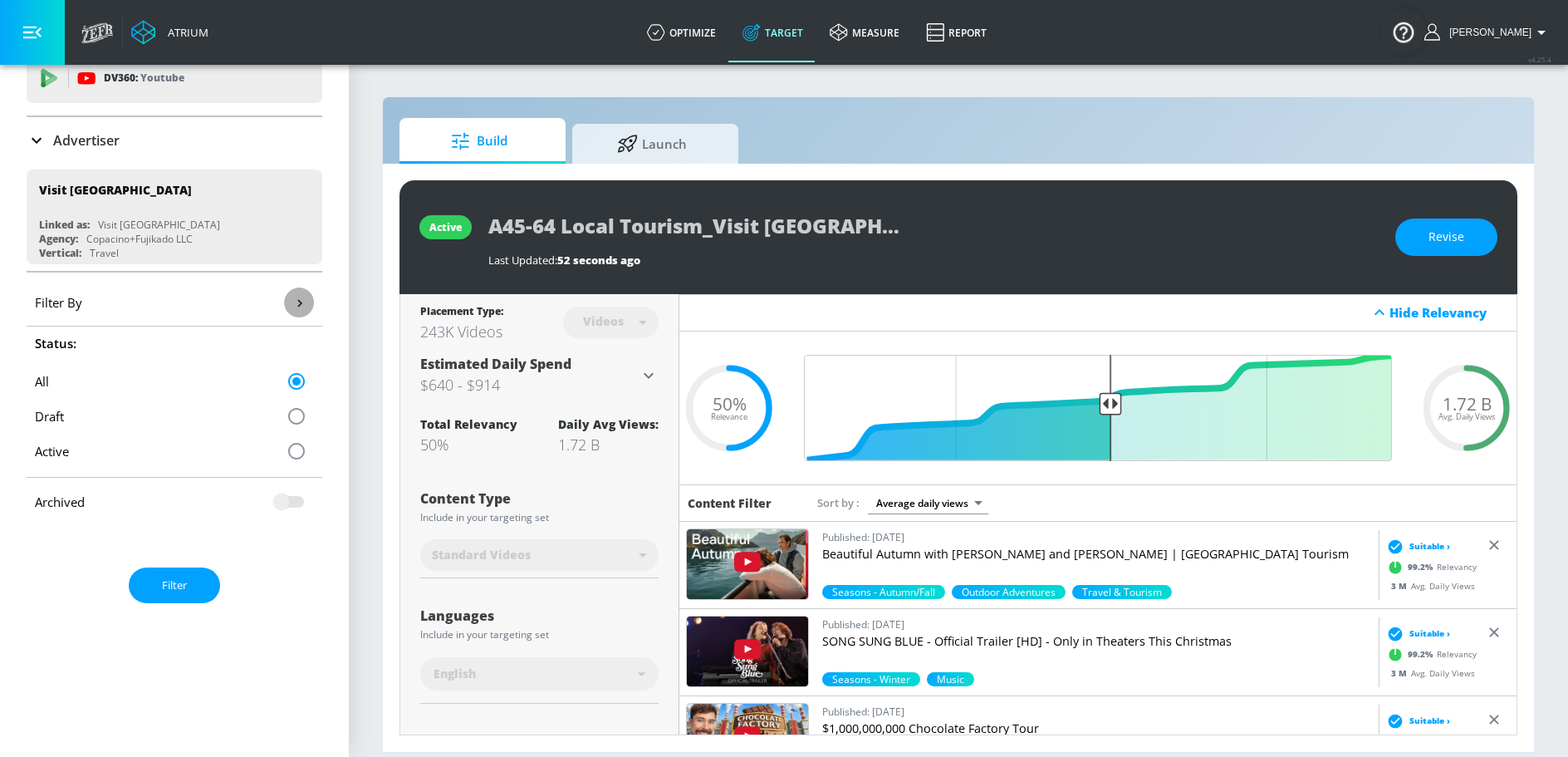
click at [303, 304] on icon "button" at bounding box center [299, 303] width 18 height 18
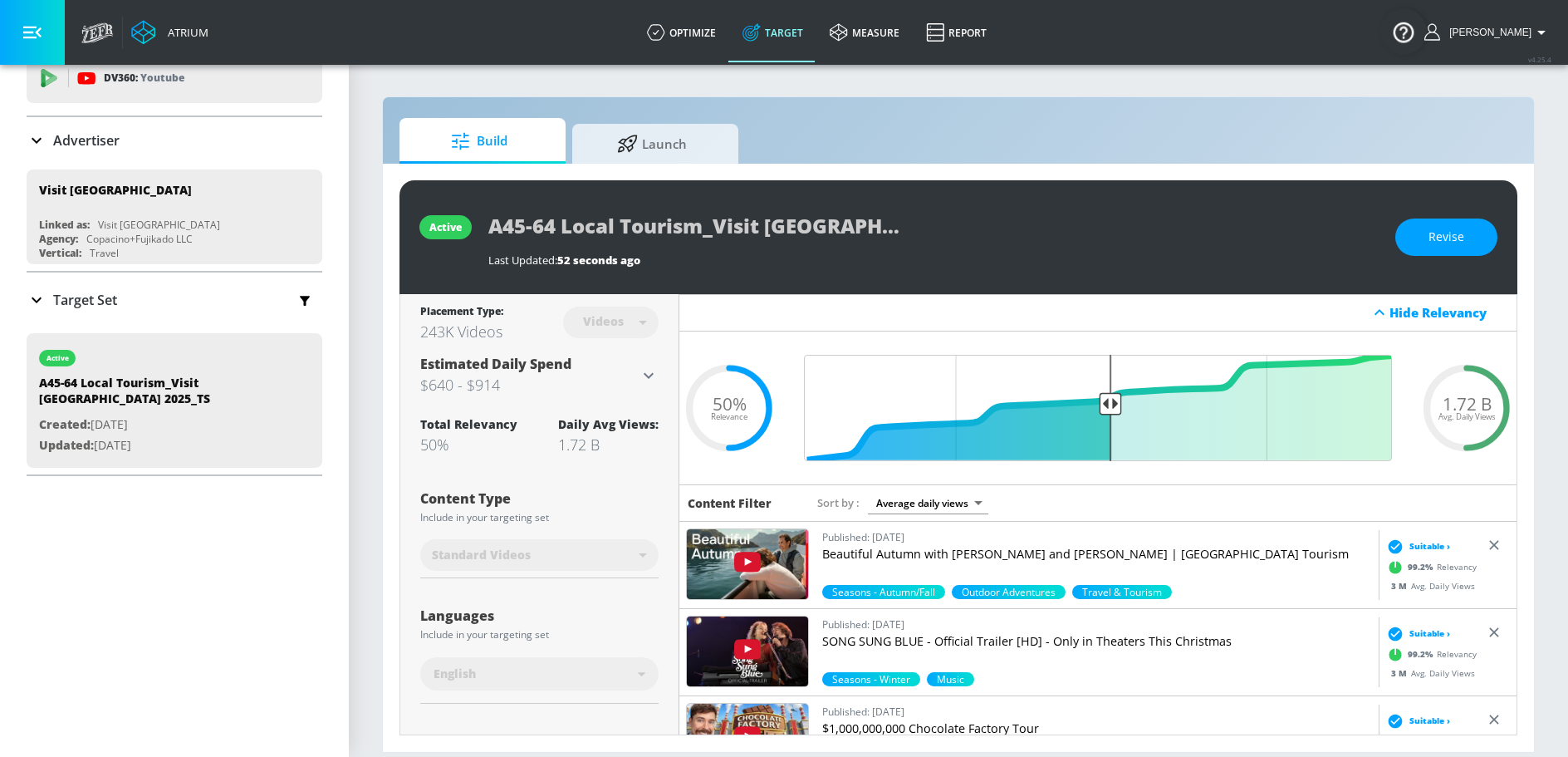
click at [127, 301] on div "Target Set" at bounding box center [175, 299] width 296 height 34
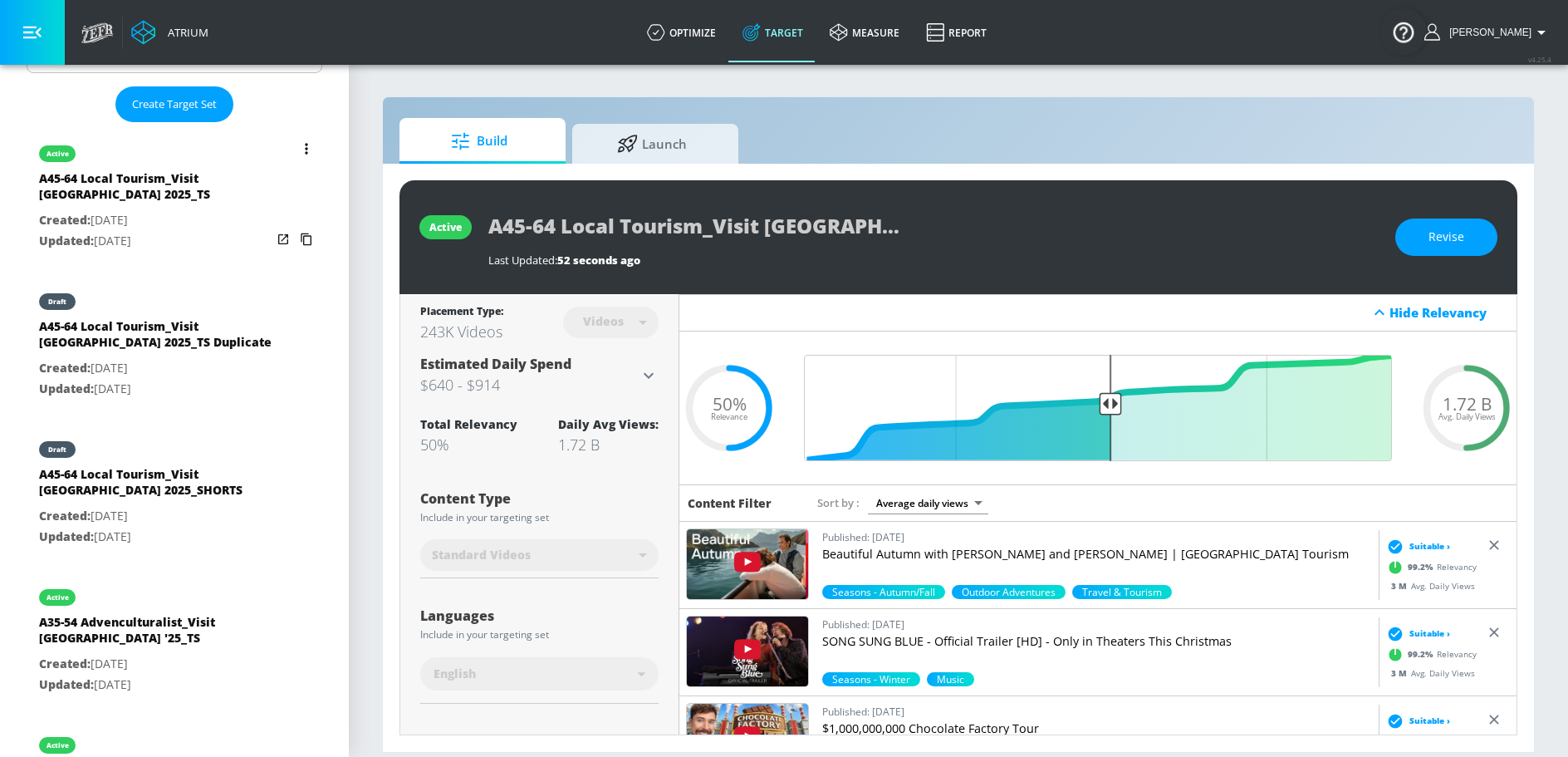
scroll to position [423, 0]
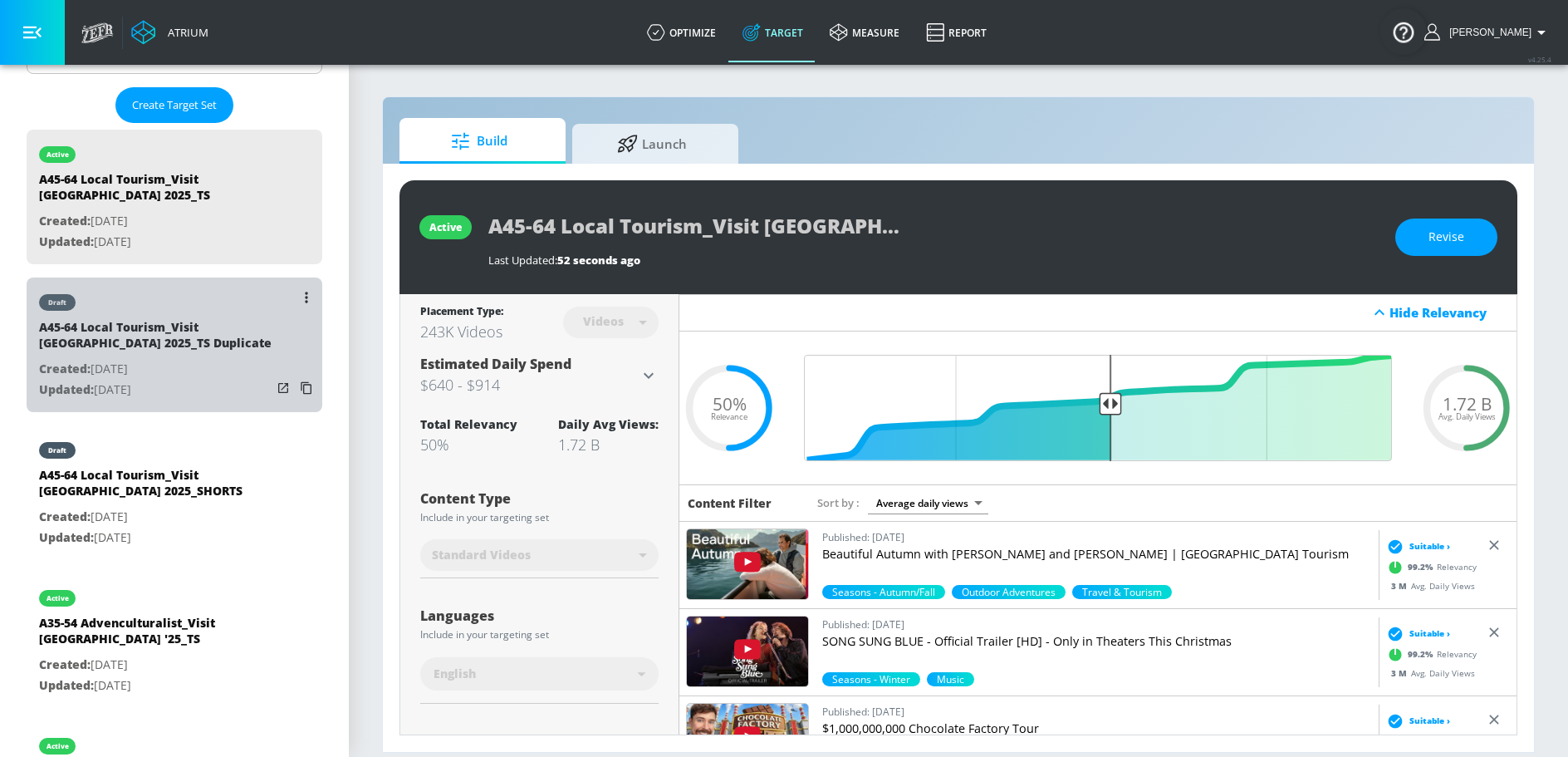
click at [167, 319] on div "A45-64 Local Tourism_Visit [GEOGRAPHIC_DATA] 2025_TS Duplicate" at bounding box center [155, 338] width 233 height 40
type input "A45-64 Local Tourism_Visit [GEOGRAPHIC_DATA] 2025_TS Duplicate"
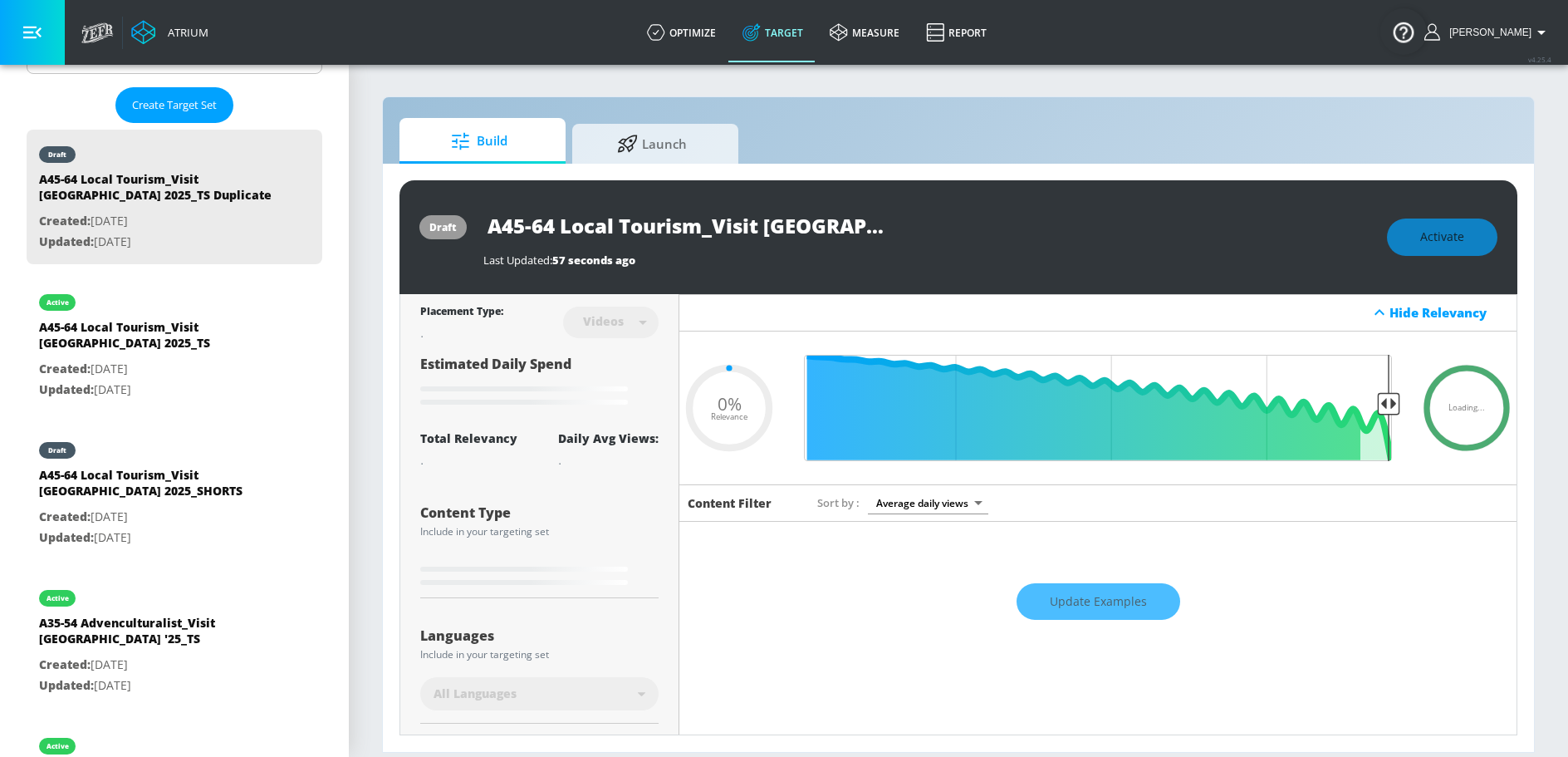
type input "0.5"
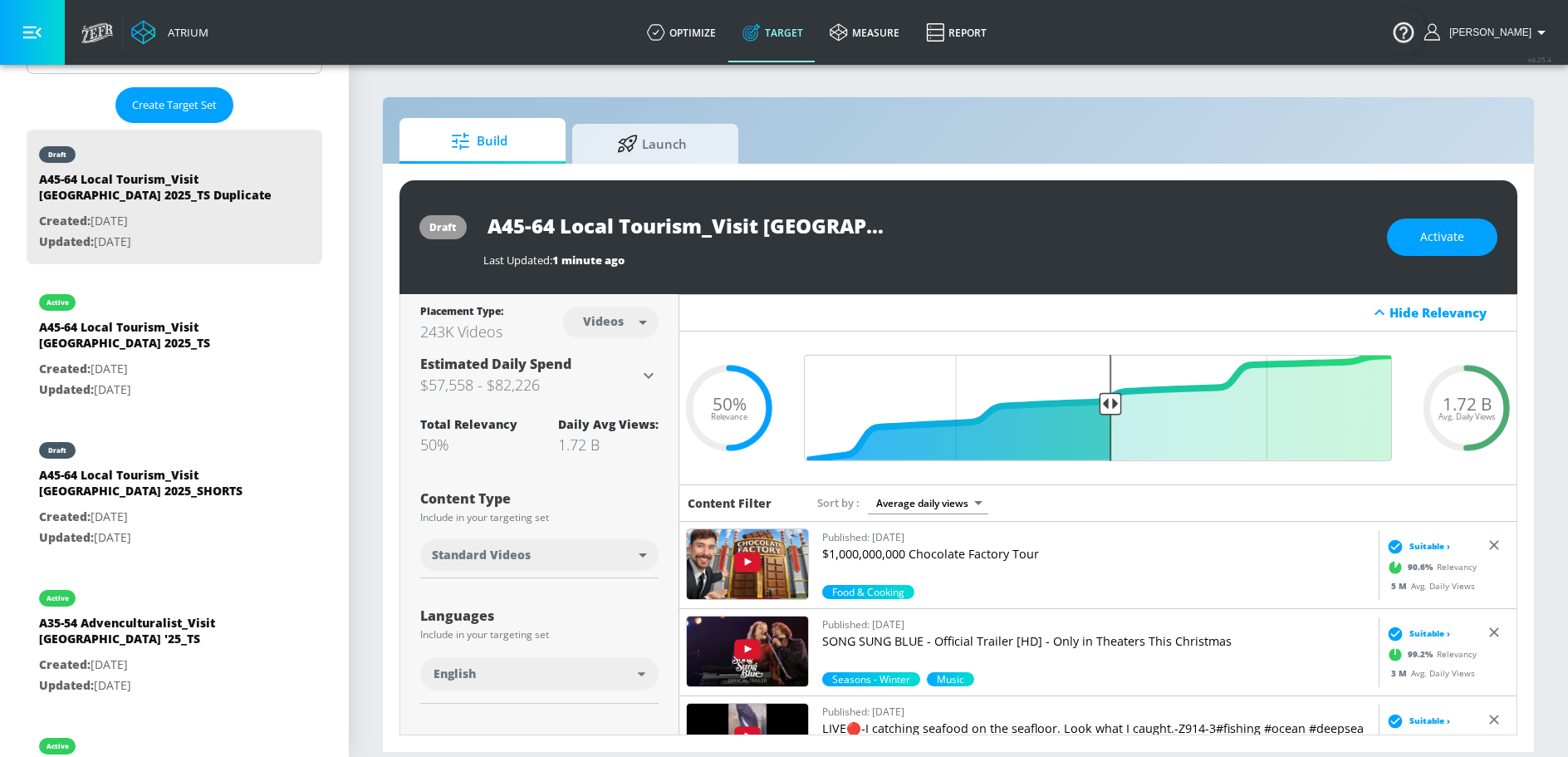
click at [646, 321] on body "Atrium optimize Target measure Report optimize Target measure Report v 4.25.4 S…" at bounding box center [784, 378] width 1568 height 757
click at [622, 353] on div "Channels" at bounding box center [611, 358] width 60 height 18
type input "channels"
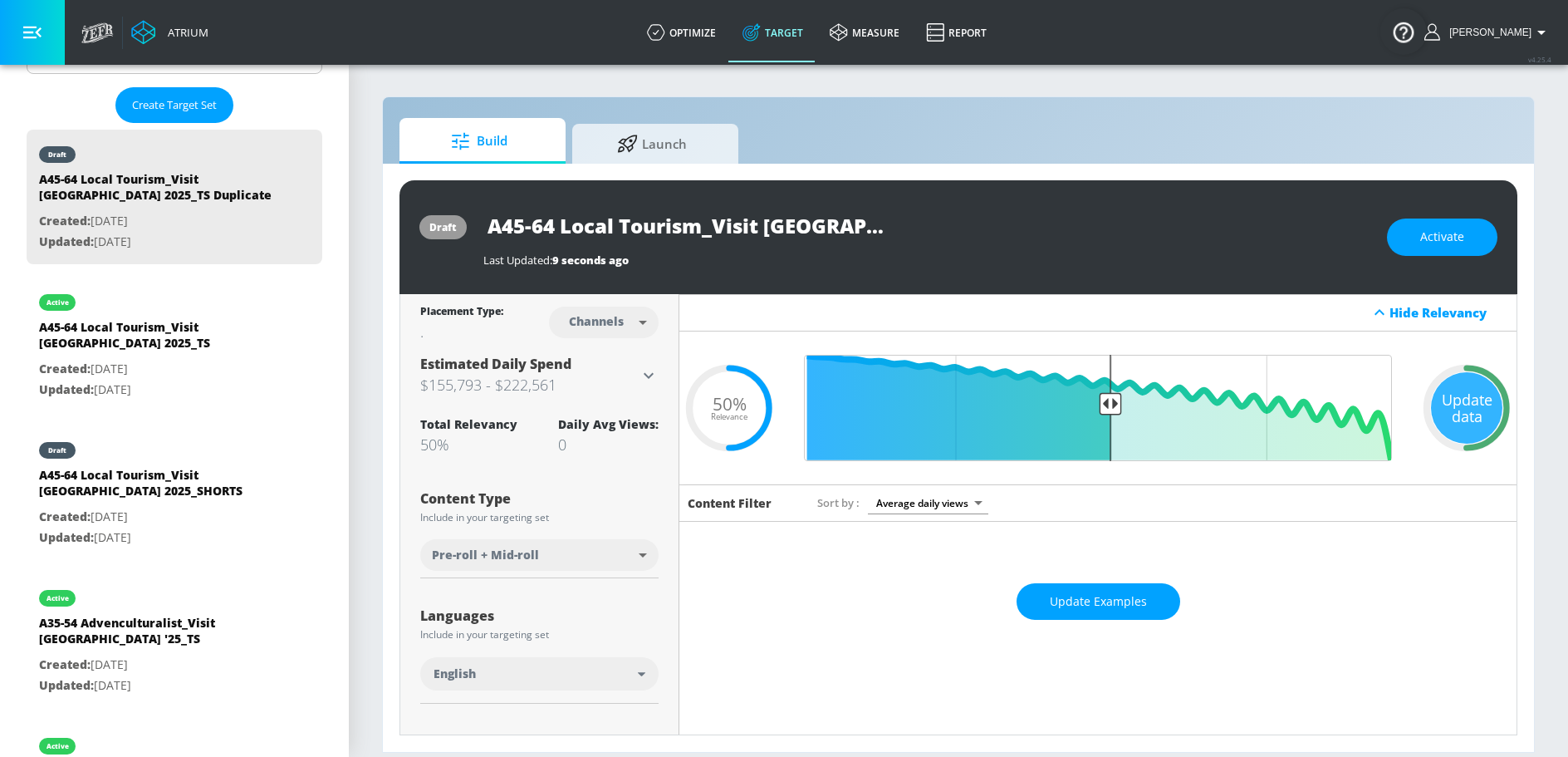
scroll to position [0, 201]
drag, startPoint x: 857, startPoint y: 227, endPoint x: 1001, endPoint y: 222, distance: 144.1
click at [1001, 222] on div "A45-64 Local Tourism_Visit [GEOGRAPHIC_DATA] 2025_TS Duplicate" at bounding box center [927, 225] width 887 height 37
click at [830, 220] on input "A45-64 Local Tourism_Visit [GEOGRAPHIC_DATA] 2025_TS Duplicate" at bounding box center [691, 225] width 416 height 37
drag, startPoint x: 768, startPoint y: 220, endPoint x: 1006, endPoint y: 214, distance: 238.1
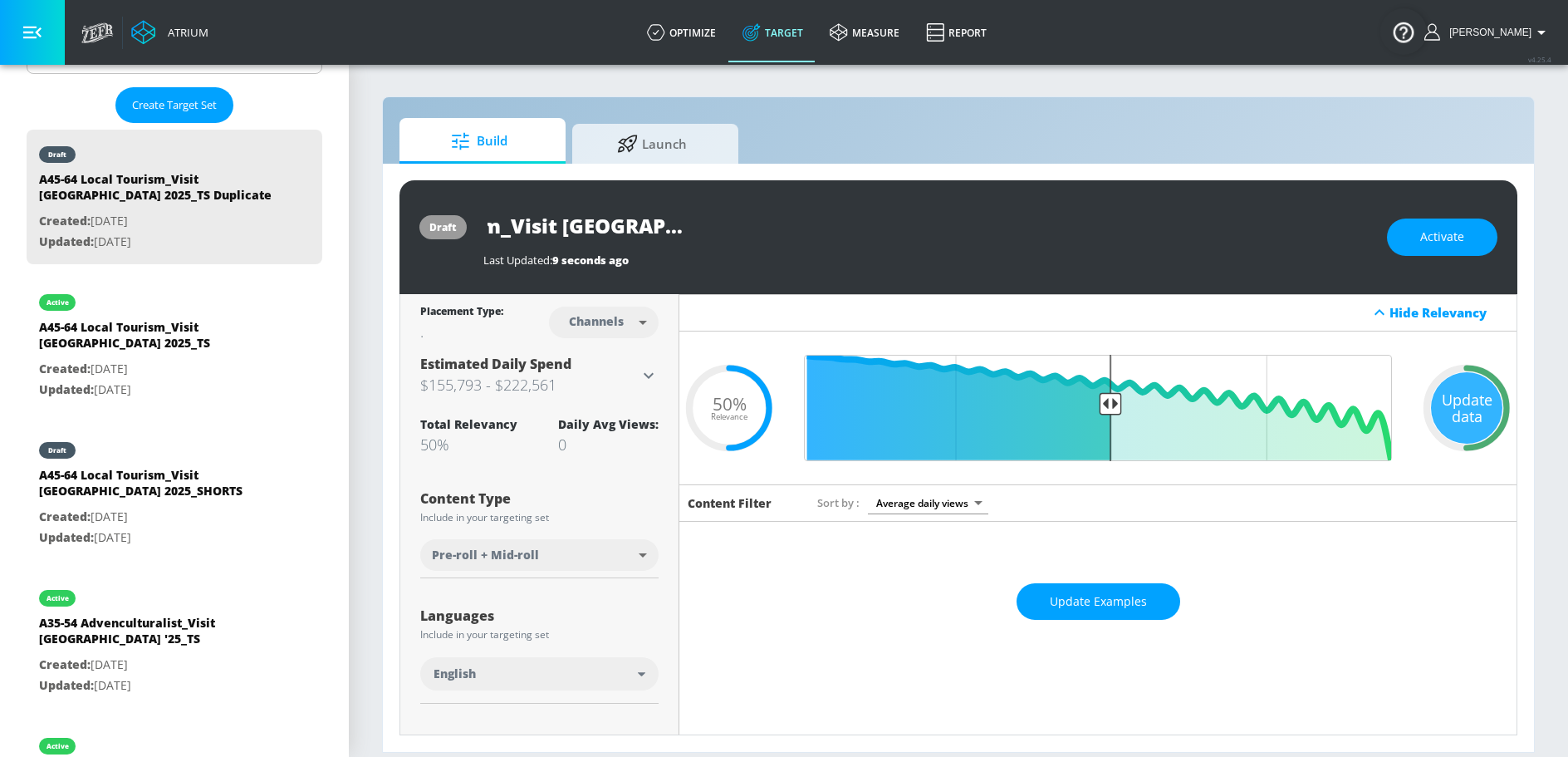
click at [1006, 214] on div "A45-64 Local Tourism_Visit [GEOGRAPHIC_DATA] 2025_TS Duplicate" at bounding box center [927, 225] width 887 height 37
type input "A45-64 Local Tourism_Visit [GEOGRAPHIC_DATA] 2025_CT"
click at [883, 220] on icon "button" at bounding box center [884, 225] width 15 height 15
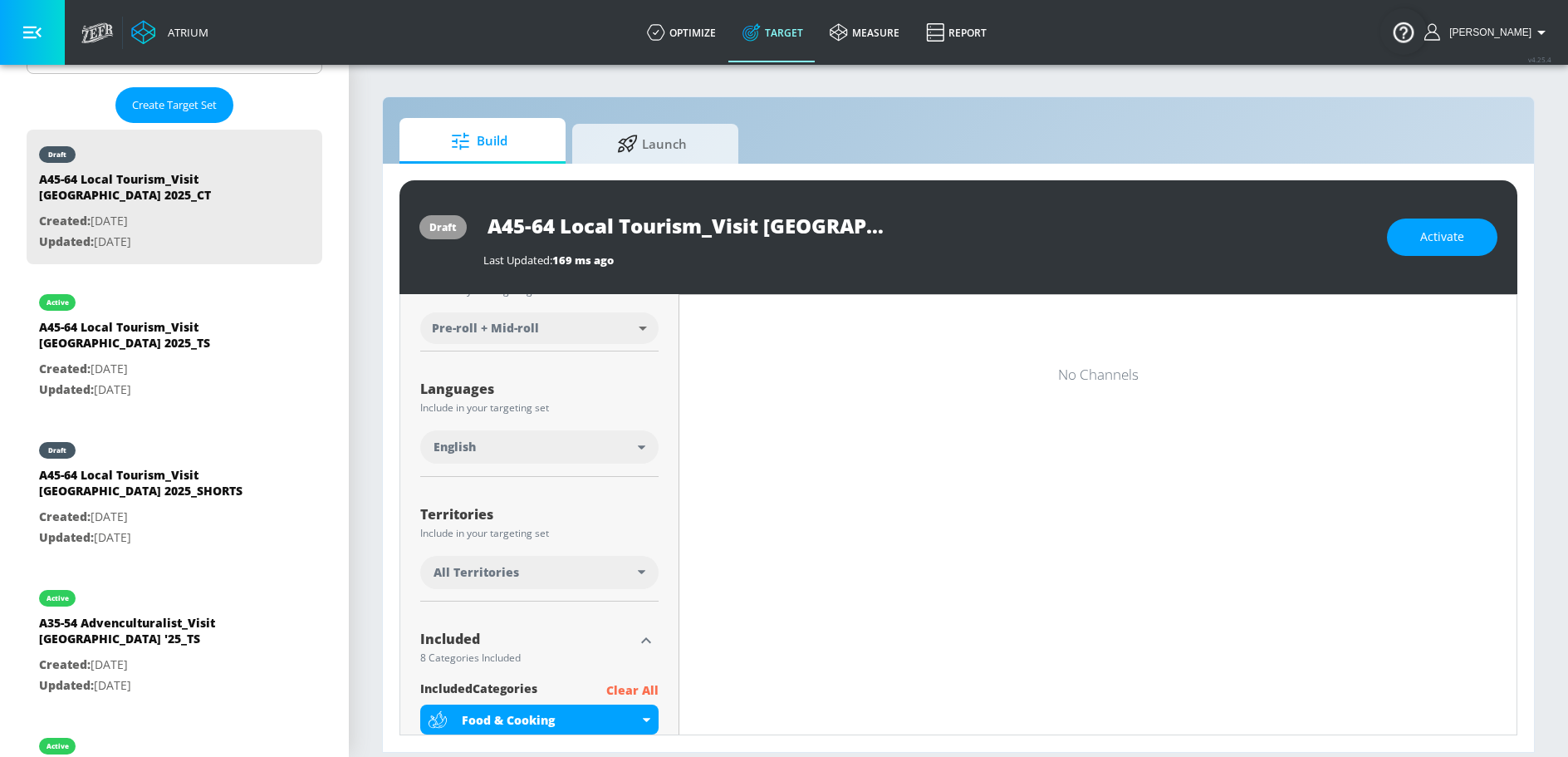
scroll to position [290, 0]
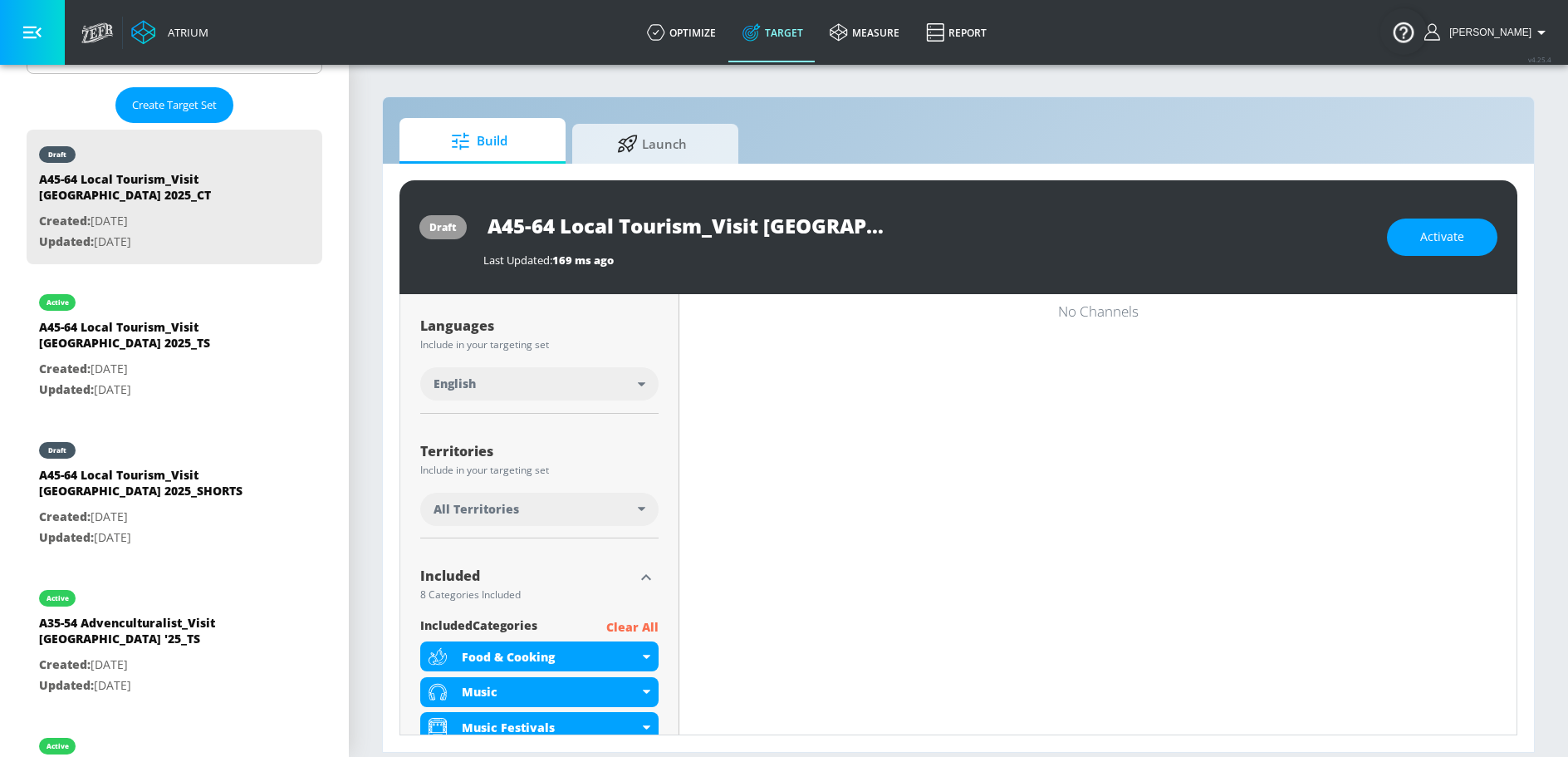
click at [545, 507] on div "All Territories" at bounding box center [535, 509] width 204 height 17
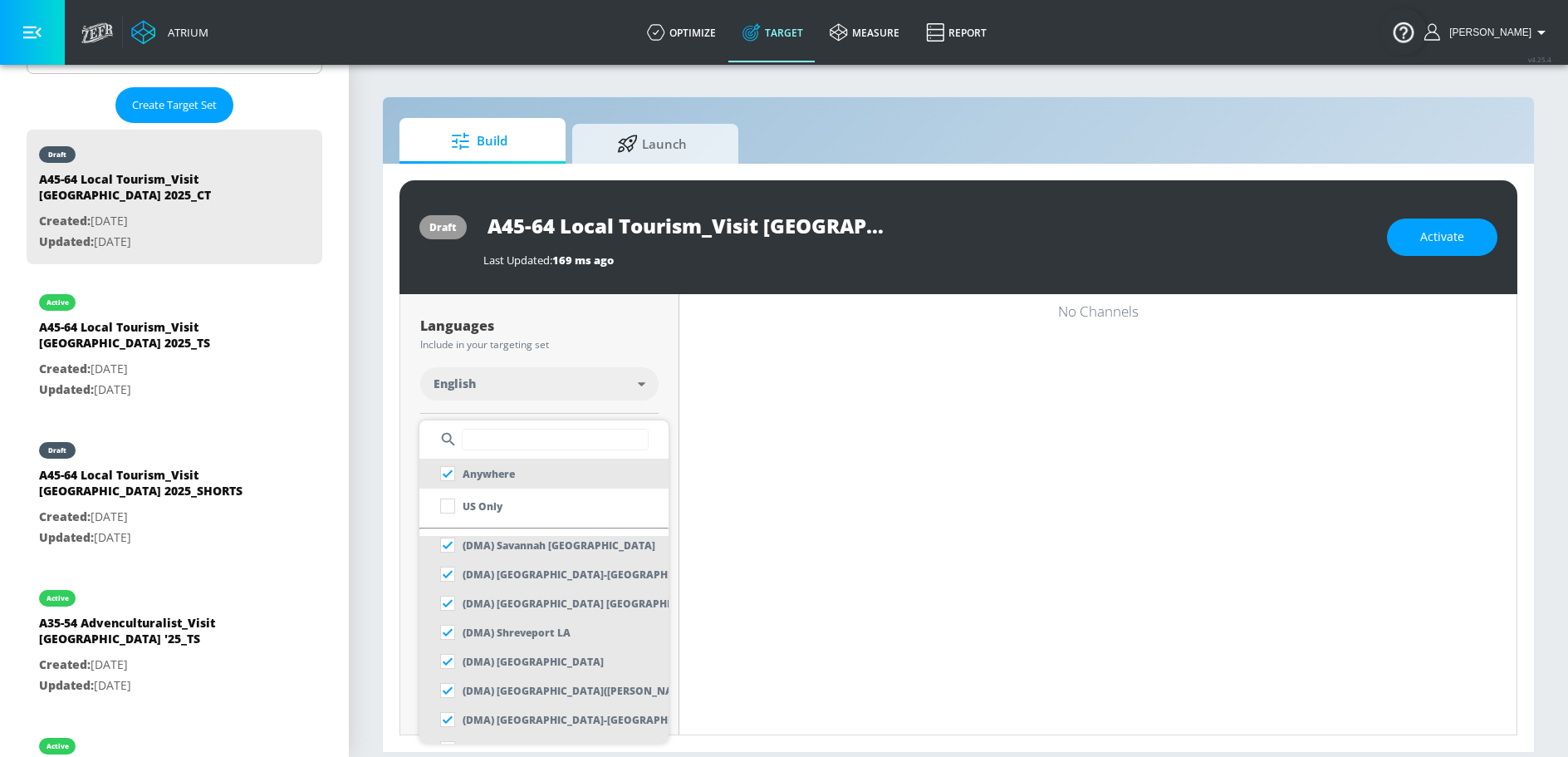
scroll to position [6336, 0]
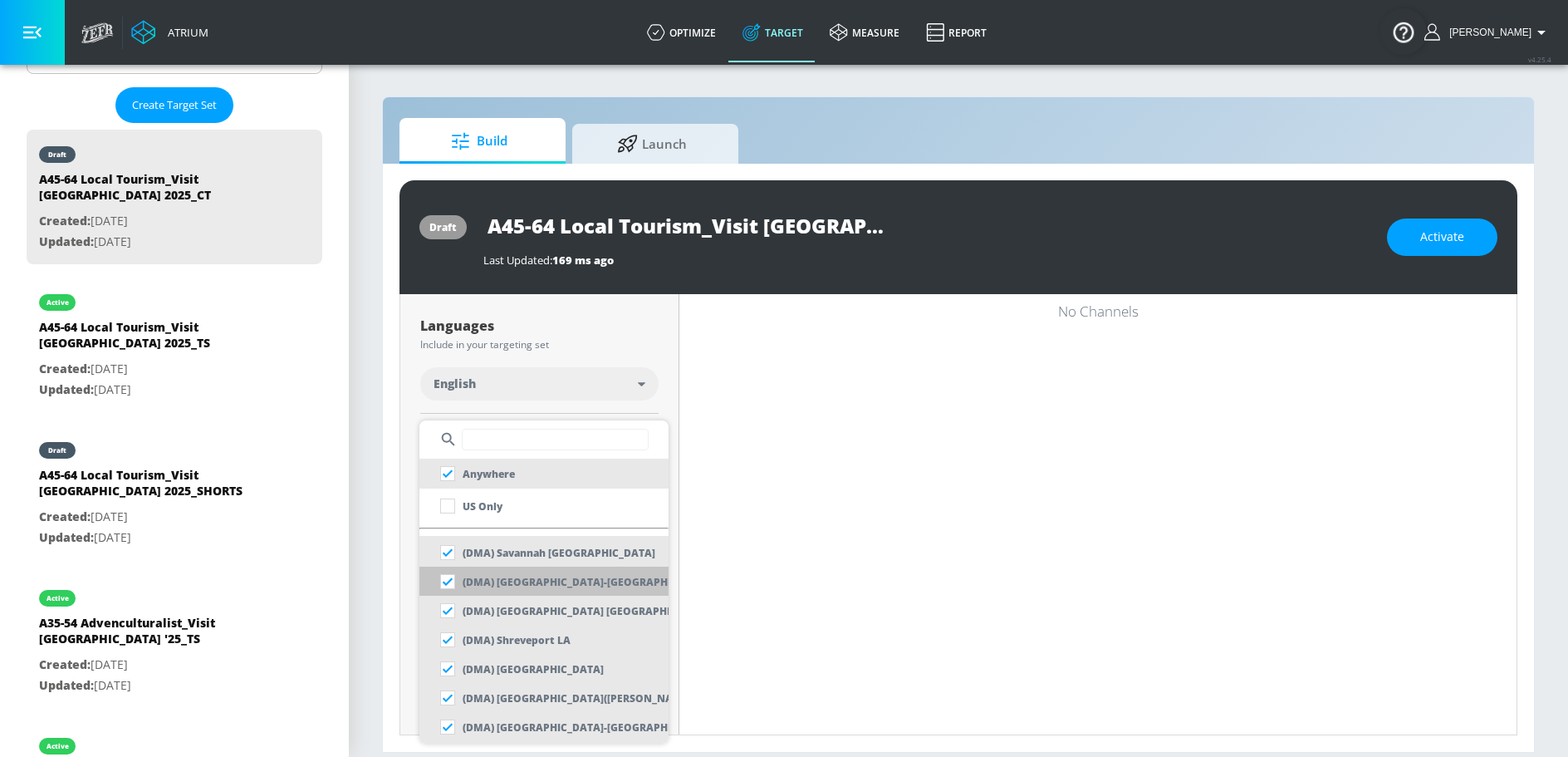
click at [518, 580] on p "(DMA) [GEOGRAPHIC_DATA]-[GEOGRAPHIC_DATA] [GEOGRAPHIC_DATA]" at bounding box center [644, 581] width 362 height 18
checkbox input "false"
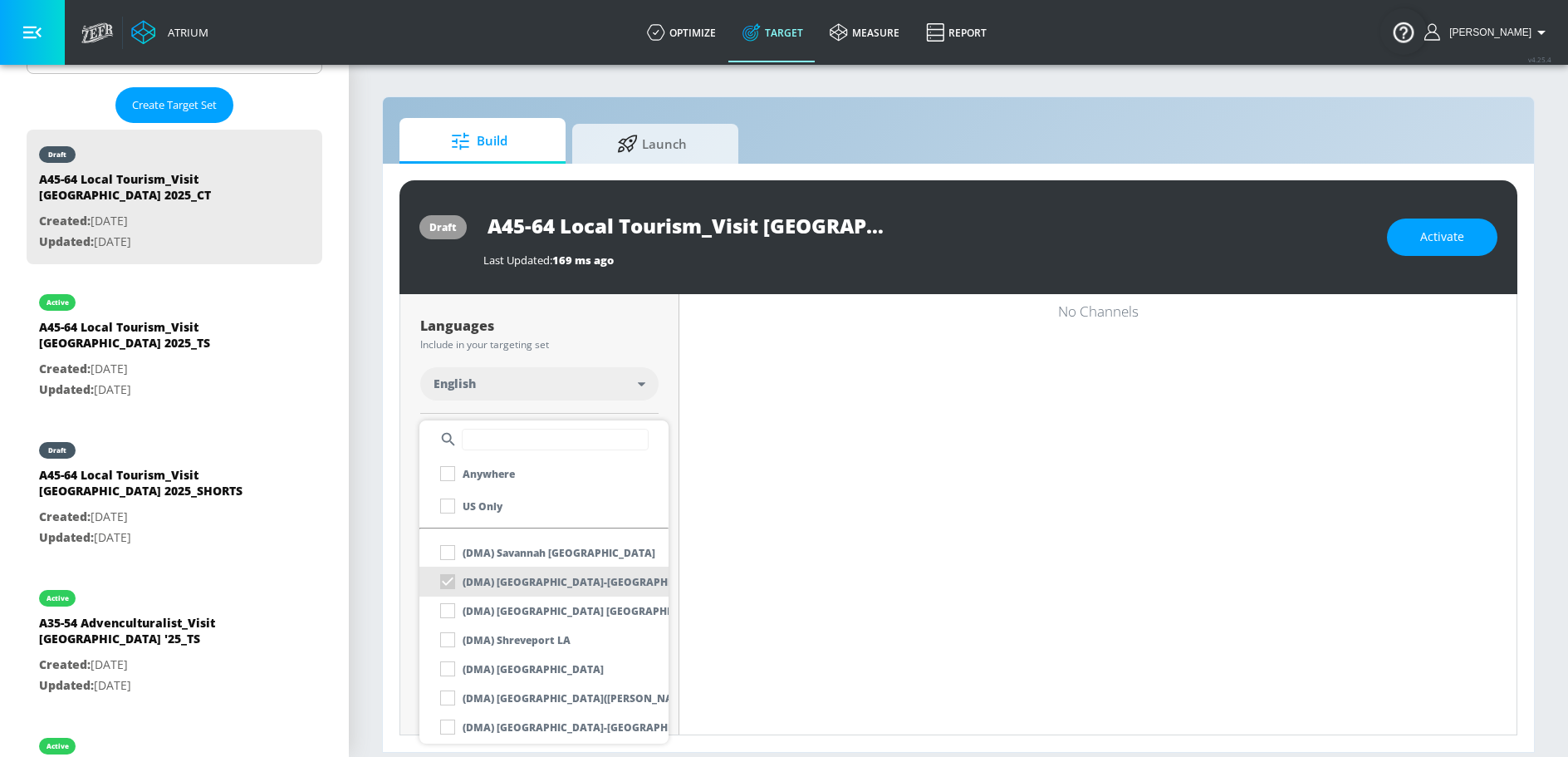
click at [669, 405] on div at bounding box center [784, 378] width 1568 height 757
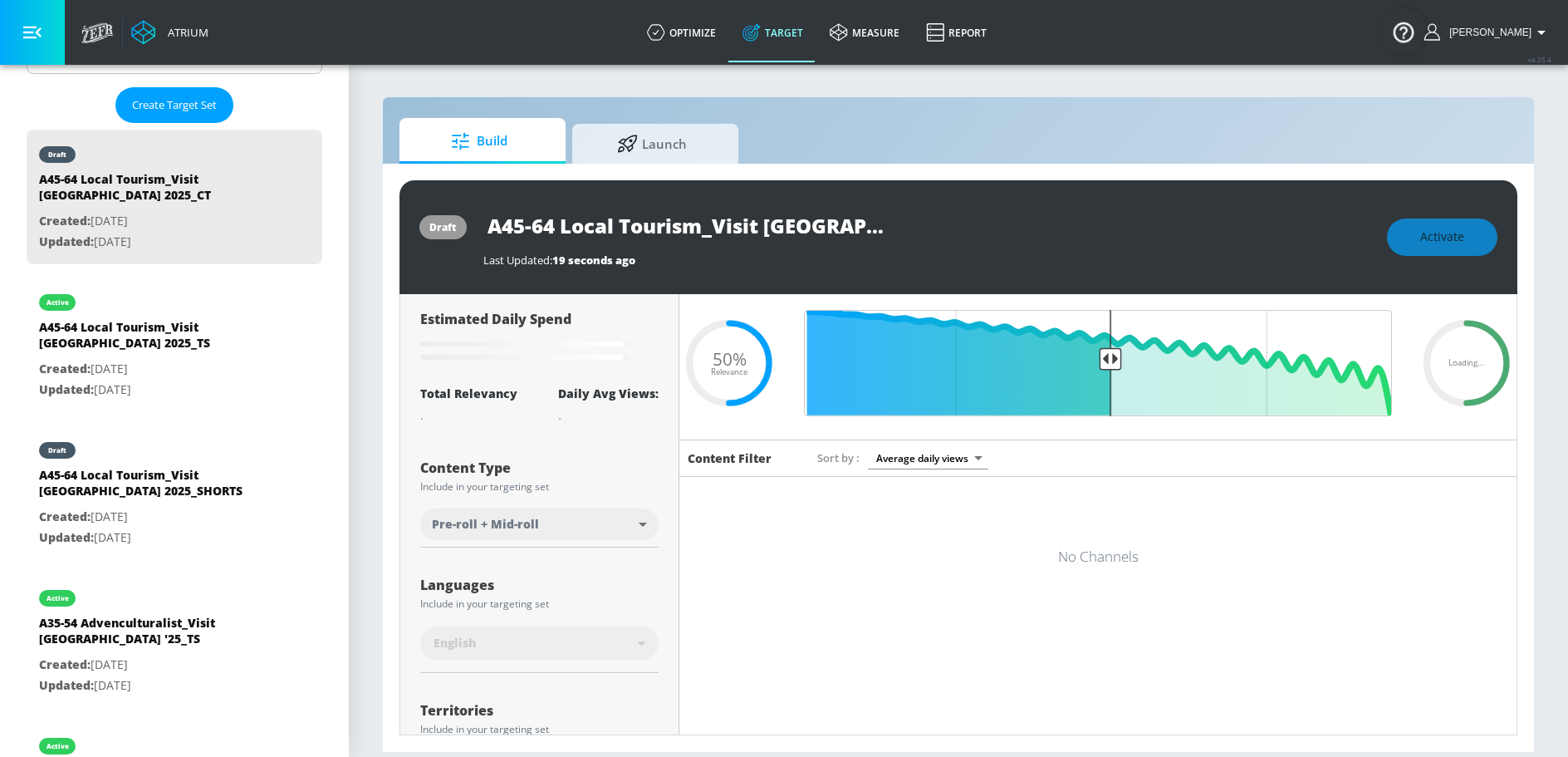
scroll to position [0, 0]
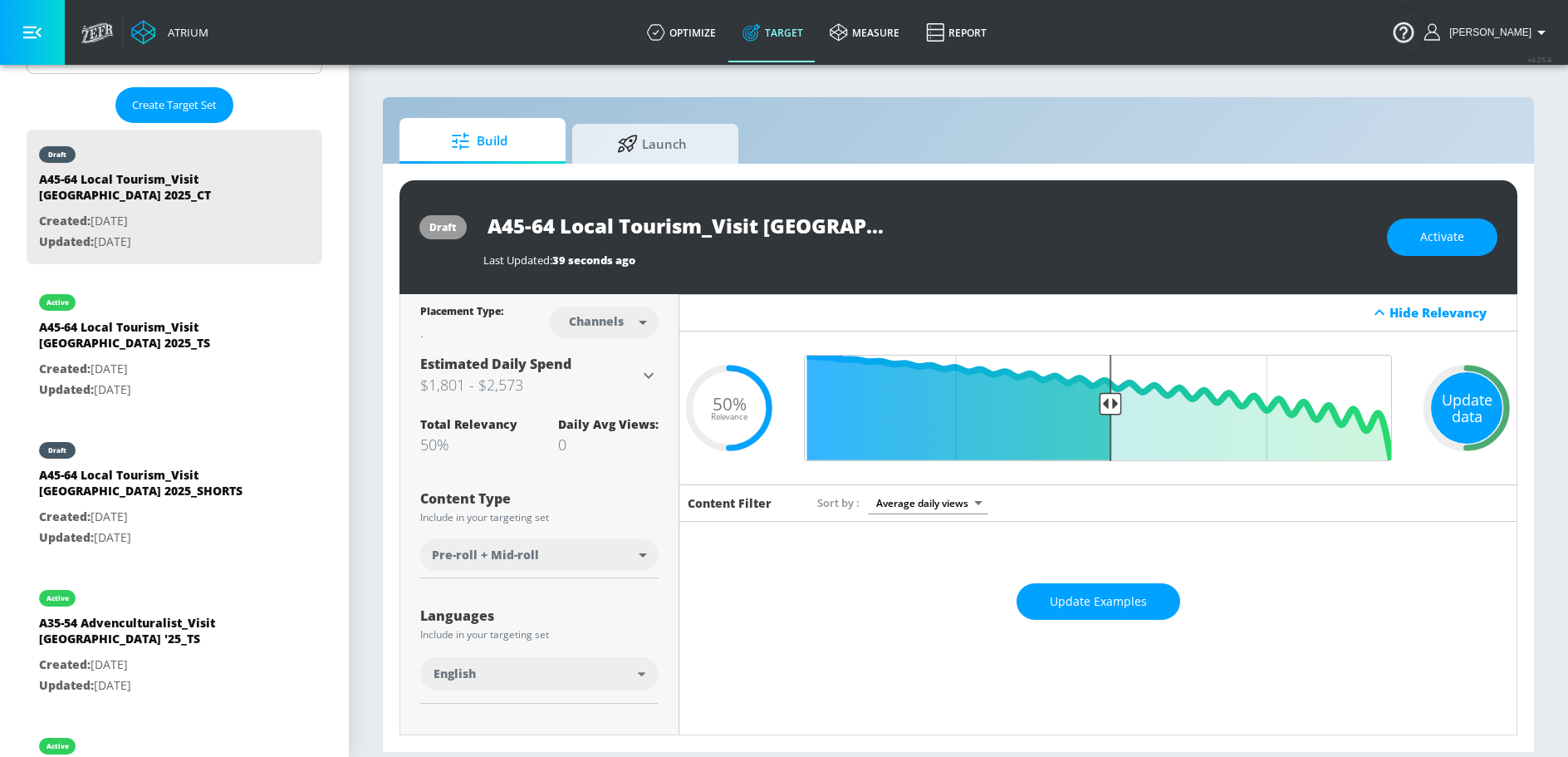
click at [1465, 400] on div "Update data" at bounding box center [1466, 407] width 72 height 71
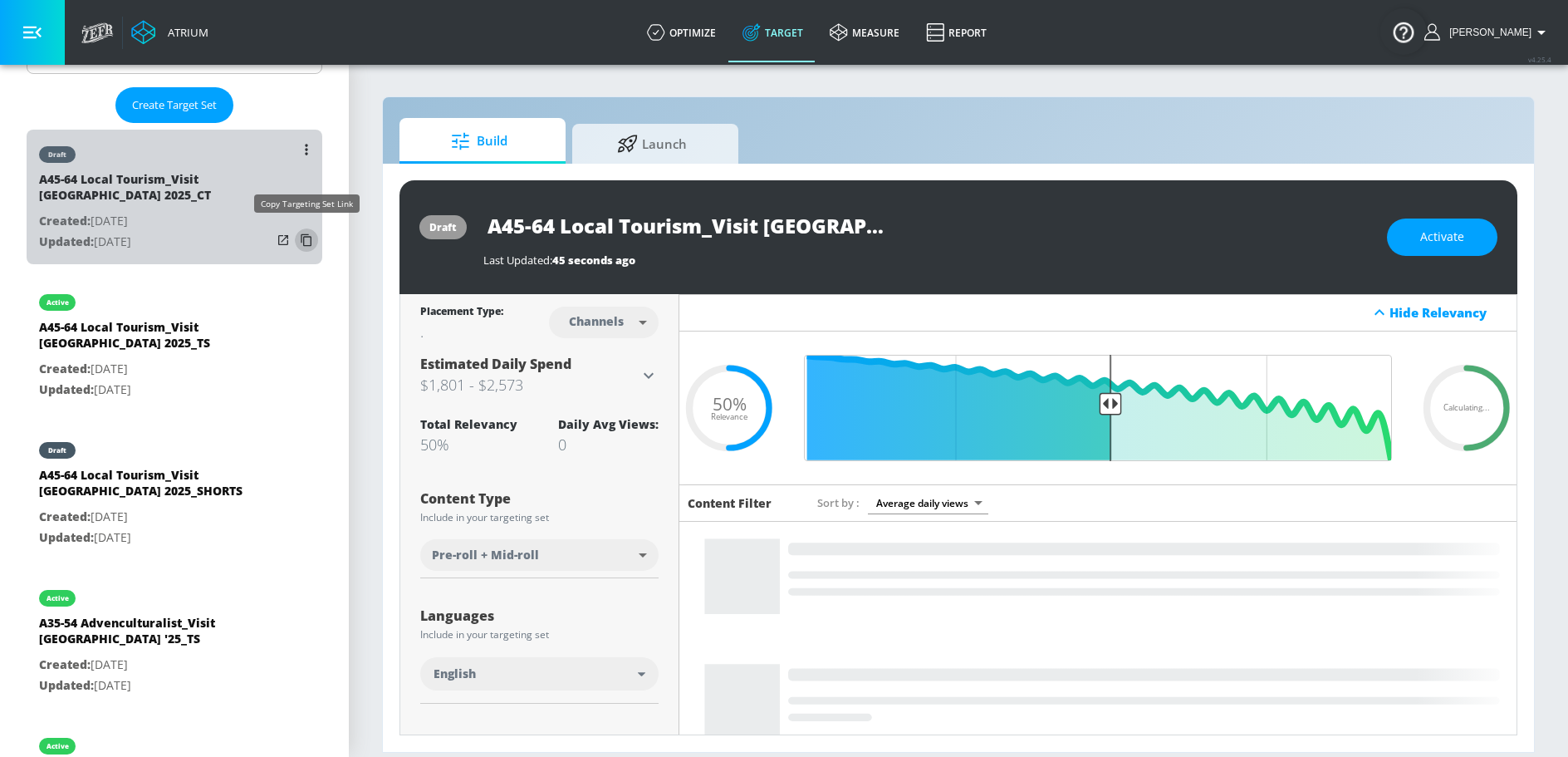
click at [309, 236] on icon "list of Target Set" at bounding box center [307, 241] width 27 height 27
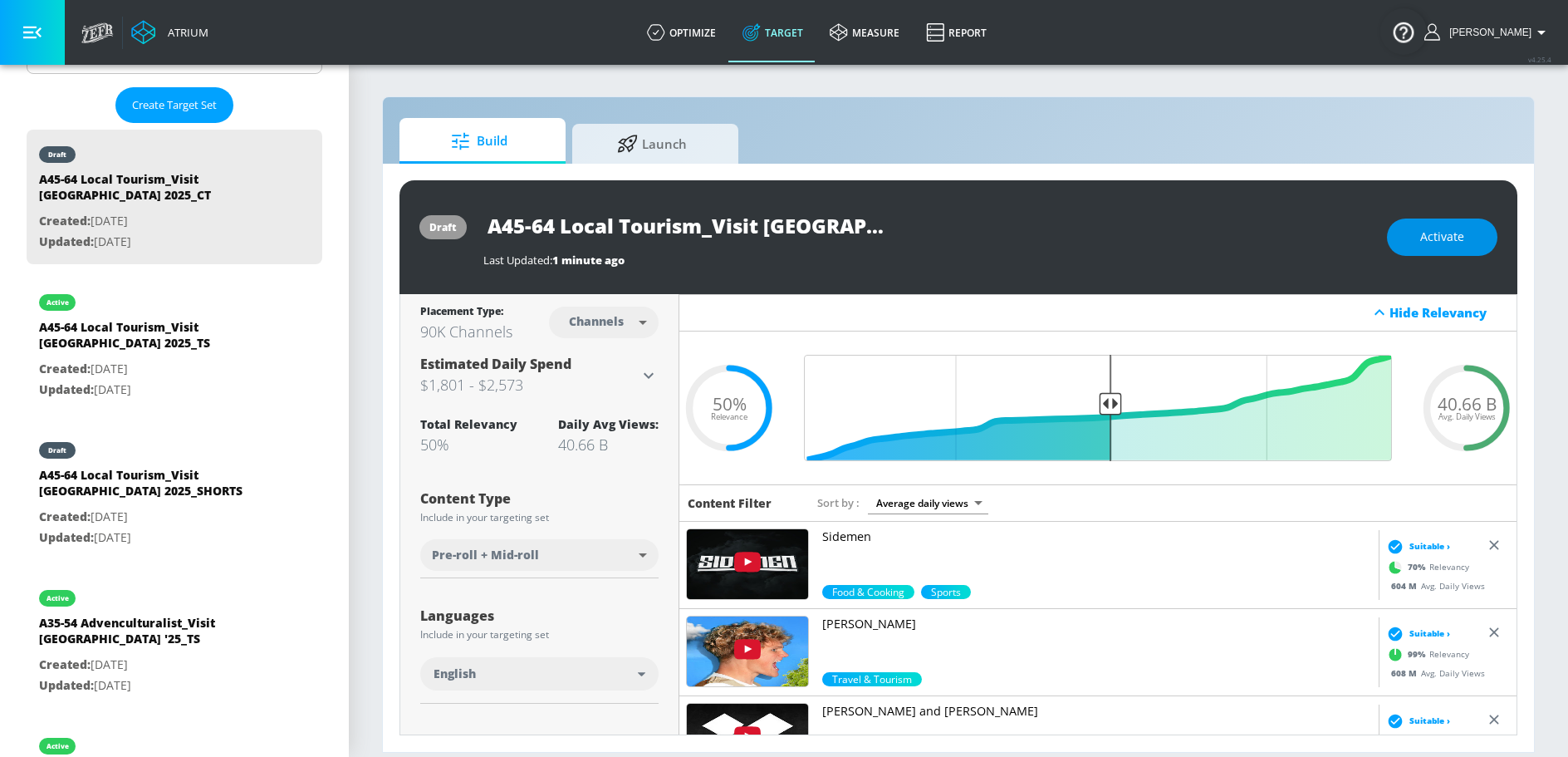
click at [1437, 241] on span "Activate" at bounding box center [1443, 237] width 44 height 21
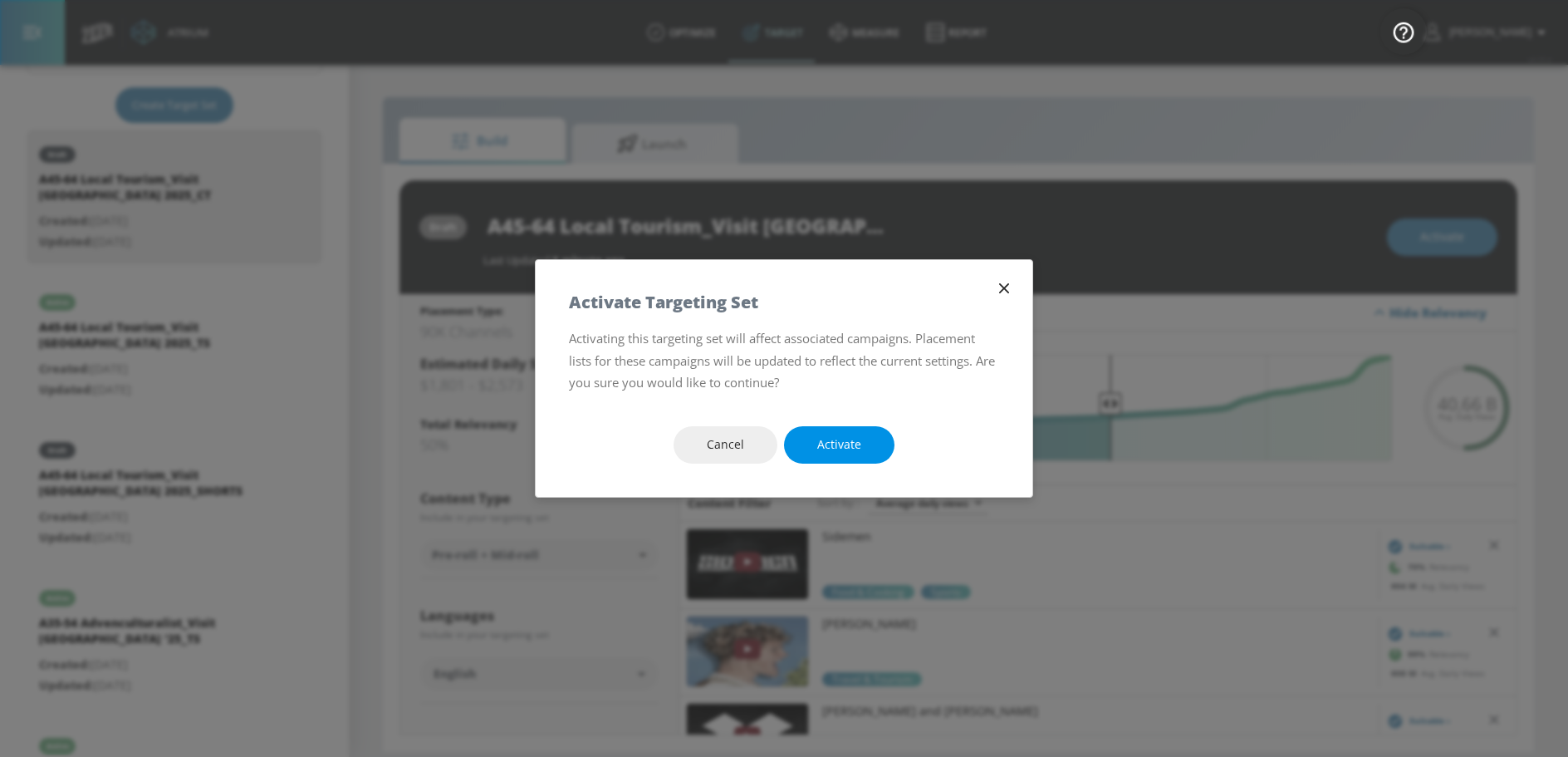
click at [844, 442] on span "Activate" at bounding box center [840, 444] width 44 height 21
